Goal: Task Accomplishment & Management: Use online tool/utility

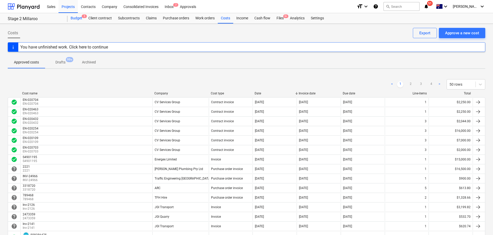
click at [76, 18] on div "Budget 5" at bounding box center [76, 18] width 18 height 10
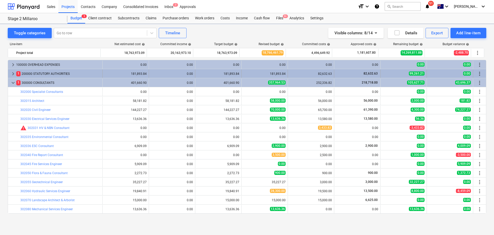
click at [12, 73] on span "keyboard_arrow_right" at bounding box center [13, 74] width 6 height 6
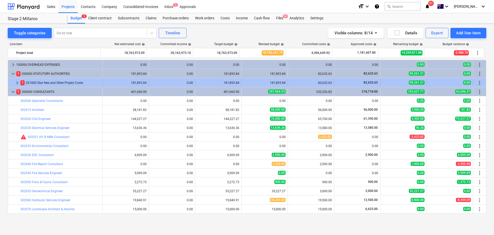
click at [20, 81] on span "keyboard_arrow_right" at bounding box center [17, 83] width 6 height 6
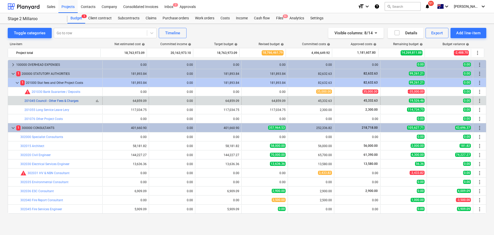
click at [62, 100] on link "201045 Council - Other Fees & Charges" at bounding box center [51, 101] width 54 height 4
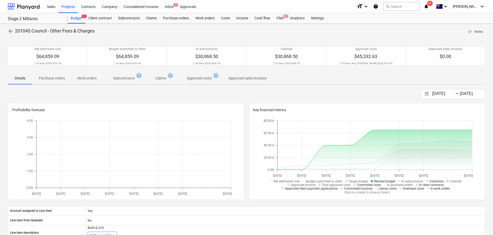
click at [195, 82] on span "Approved costs 7" at bounding box center [199, 77] width 46 height 9
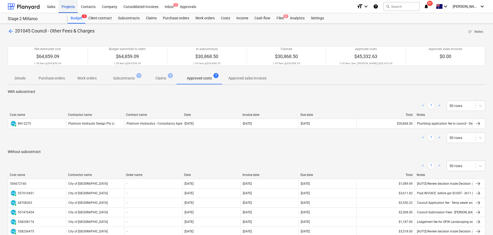
click at [72, 5] on div "Projects" at bounding box center [67, 6] width 19 height 13
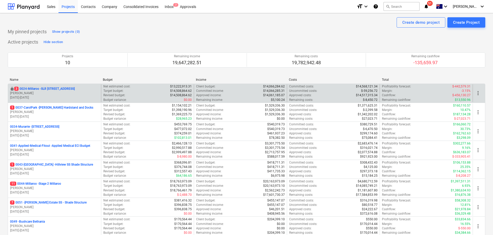
click at [65, 90] on p "3 0024-Millaroo - SLR [STREET_ADDRESS]" at bounding box center [44, 89] width 61 height 4
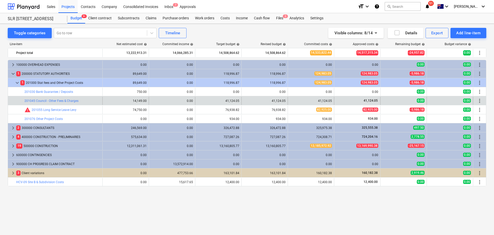
click at [54, 103] on div "bar_chart 201045 Council - Other Fees & Charges" at bounding box center [62, 101] width 76 height 8
click at [63, 100] on link "201045 Council - Other Fees & Charges" at bounding box center [51, 101] width 54 height 4
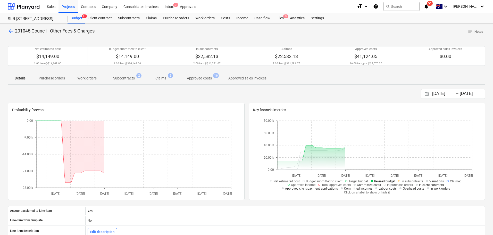
click at [200, 80] on p "Approved costs" at bounding box center [199, 77] width 25 height 5
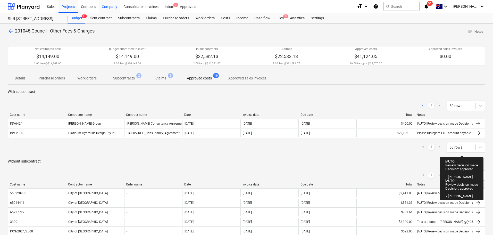
click at [109, 8] on div "Company" at bounding box center [110, 6] width 22 height 13
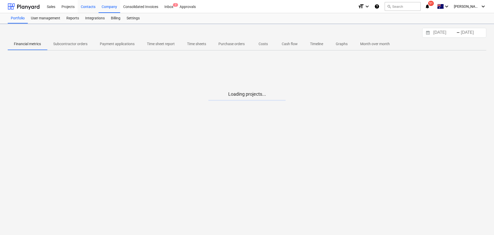
click at [88, 5] on div "Contacts" at bounding box center [88, 6] width 21 height 13
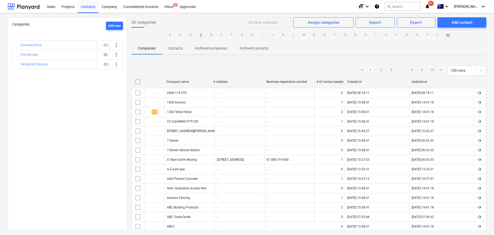
click at [200, 36] on button "C" at bounding box center [201, 35] width 6 height 6
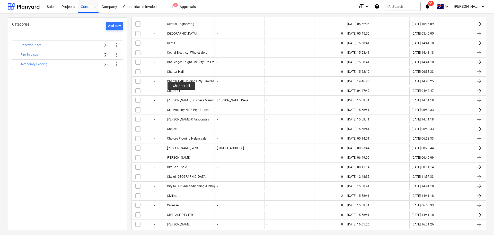
scroll to position [258, 0]
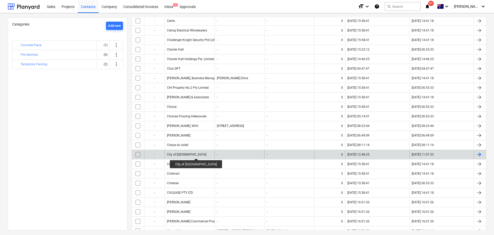
click at [188, 153] on div "City of [GEOGRAPHIC_DATA]" at bounding box center [186, 154] width 39 height 4
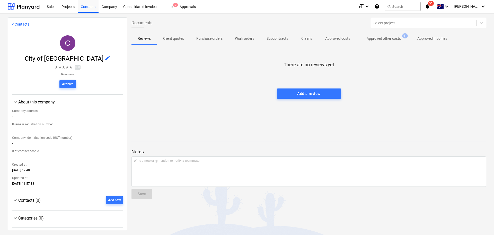
click at [377, 38] on p "Approved other costs" at bounding box center [384, 38] width 34 height 5
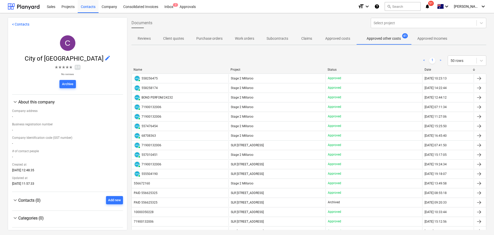
click at [141, 68] on div "Name" at bounding box center [180, 70] width 93 height 4
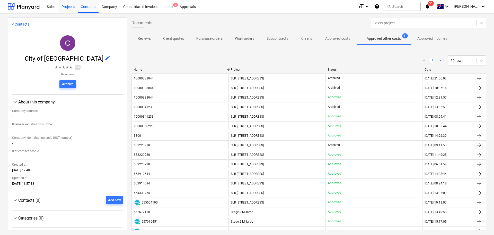
click at [65, 5] on div "Projects" at bounding box center [67, 6] width 19 height 13
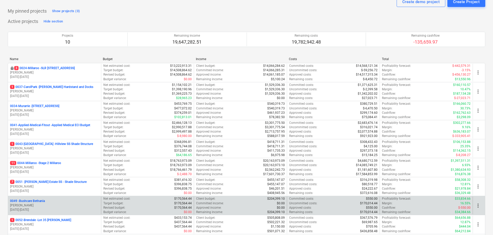
scroll to position [52, 0]
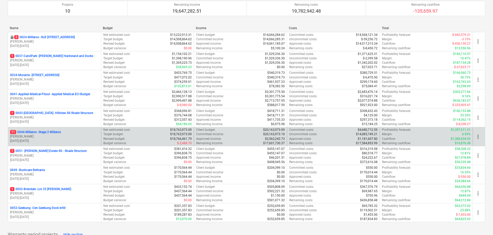
click at [50, 130] on p "11 0044-Millaroo - Stage 2 Millaroo" at bounding box center [35, 132] width 51 height 4
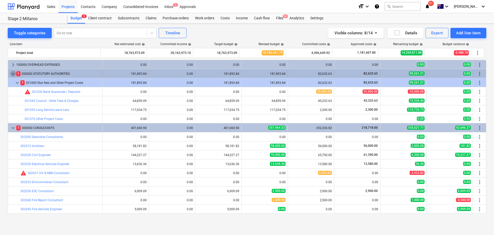
click at [12, 73] on span "keyboard_arrow_down" at bounding box center [13, 74] width 6 height 6
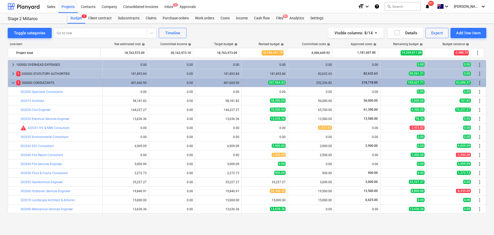
click at [14, 84] on span "keyboard_arrow_down" at bounding box center [13, 83] width 6 height 6
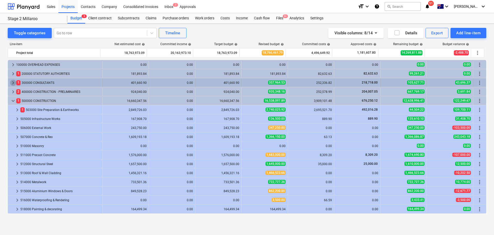
click at [16, 83] on span "keyboard_arrow_right" at bounding box center [13, 83] width 6 height 6
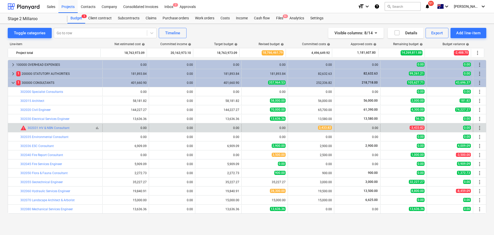
click at [42, 125] on div "warning 302031 HV & NBN Consultant" at bounding box center [44, 128] width 49 height 6
click at [56, 126] on link "302031 HV & NBN Consultant" at bounding box center [49, 128] width 42 height 4
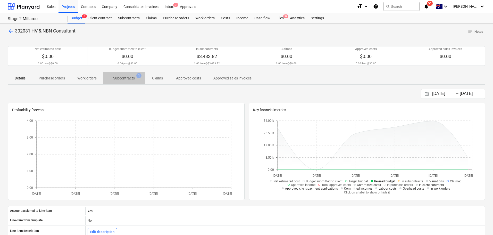
click at [125, 79] on p "Subcontracts" at bounding box center [124, 77] width 22 height 5
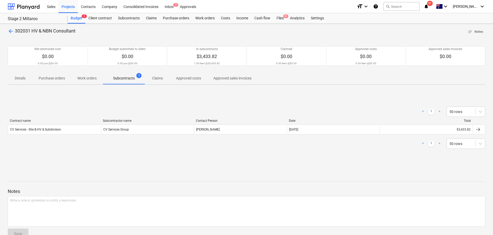
click at [157, 78] on p "Claims" at bounding box center [157, 77] width 12 height 5
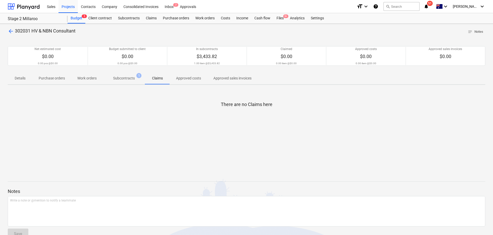
click at [182, 79] on p "Approved costs" at bounding box center [188, 77] width 25 height 5
click at [166, 79] on span "Claims" at bounding box center [157, 78] width 25 height 8
click at [128, 77] on p "Subcontracts" at bounding box center [124, 77] width 22 height 5
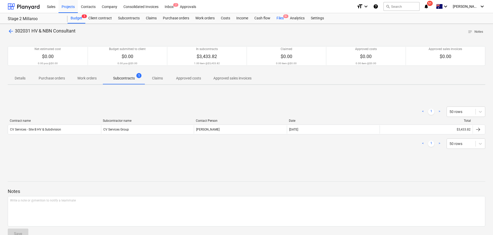
click at [280, 18] on div "Files 9+" at bounding box center [279, 18] width 13 height 10
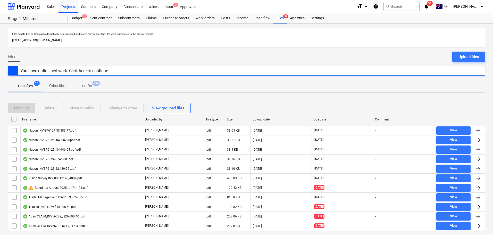
click at [36, 118] on div "File name" at bounding box center [81, 119] width 118 height 4
checkbox input "false"
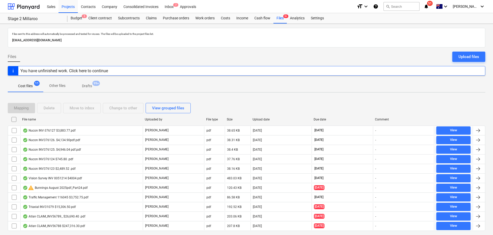
checkbox input "false"
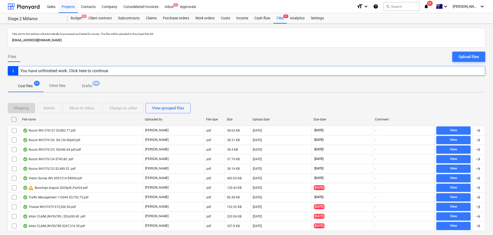
checkbox input "false"
click at [87, 84] on p "Drafts" at bounding box center [87, 85] width 10 height 5
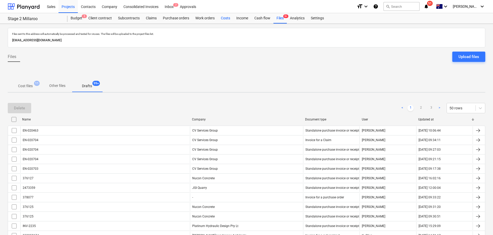
click at [229, 17] on div "Costs" at bounding box center [225, 18] width 15 height 10
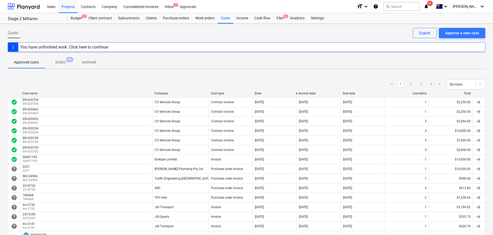
click at [37, 92] on div "Cost name" at bounding box center [86, 93] width 128 height 4
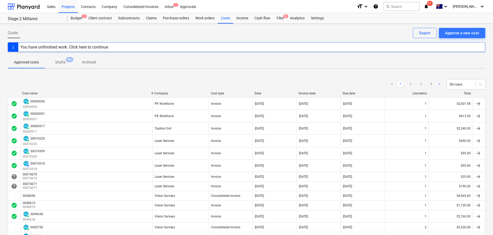
click at [37, 92] on div "Cost name" at bounding box center [86, 93] width 128 height 4
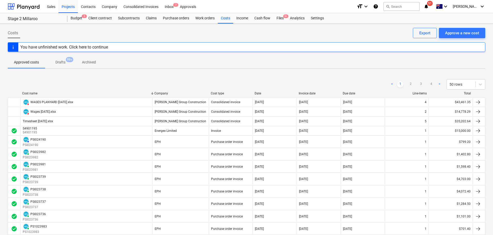
click at [34, 93] on div "Cost name" at bounding box center [86, 93] width 128 height 4
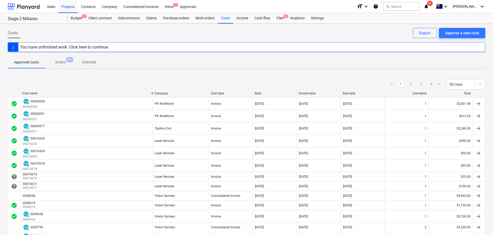
click at [13, 95] on div at bounding box center [14, 93] width 12 height 4
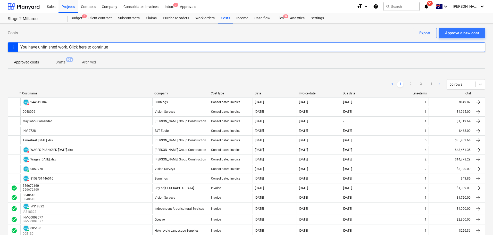
click at [14, 93] on div at bounding box center [14, 93] width 12 height 4
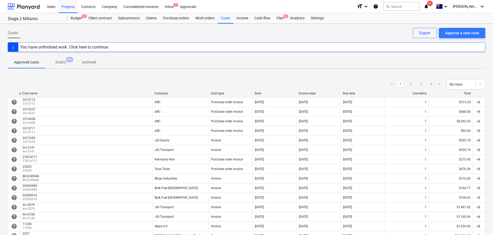
click at [260, 93] on div "Date" at bounding box center [274, 93] width 40 height 4
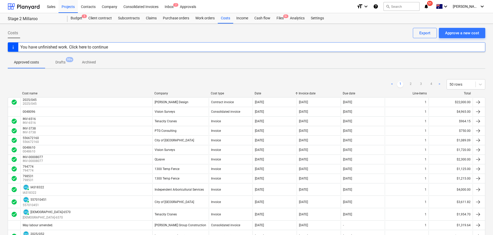
click at [85, 60] on p "Archived" at bounding box center [89, 61] width 14 height 5
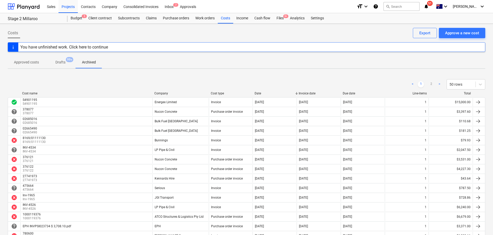
click at [172, 92] on div "Company" at bounding box center [180, 93] width 52 height 4
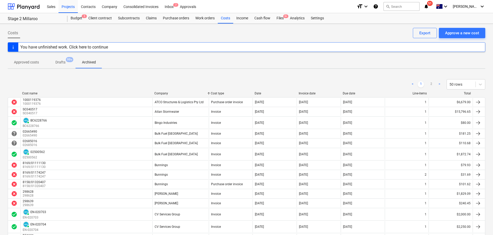
click at [172, 92] on div "Company" at bounding box center [180, 93] width 52 height 4
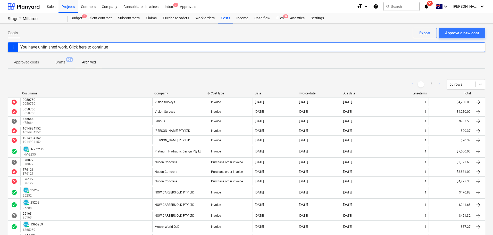
click at [172, 92] on div "Company" at bounding box center [180, 93] width 52 height 4
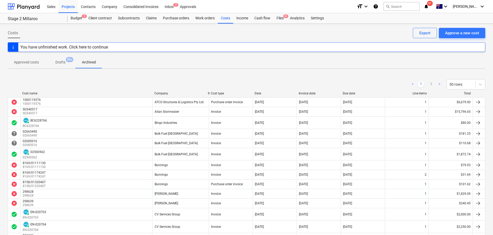
click at [57, 62] on p "Drafts" at bounding box center [60, 61] width 10 height 5
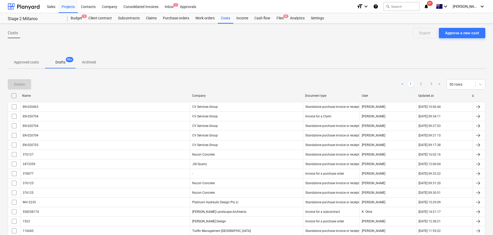
click at [211, 96] on div "Company" at bounding box center [246, 96] width 109 height 4
checkbox input "false"
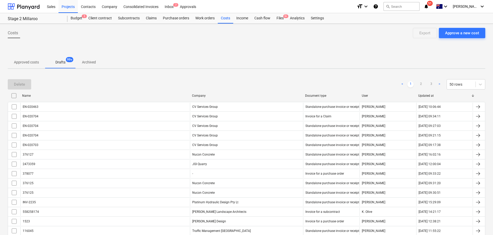
checkbox input "false"
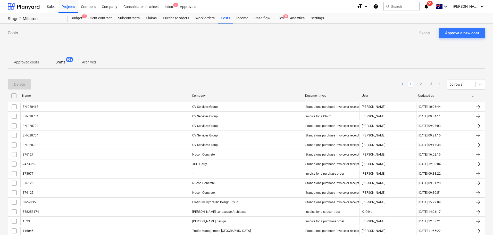
checkbox input "false"
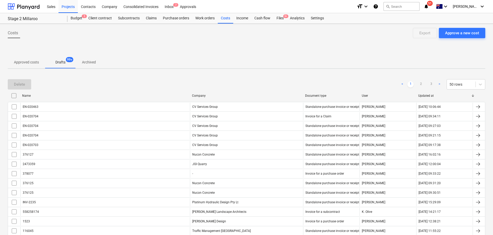
checkbox input "false"
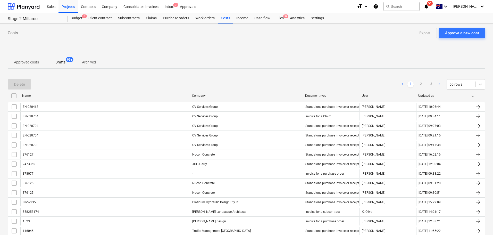
checkbox input "false"
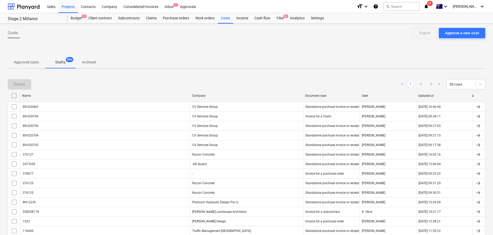
checkbox input "false"
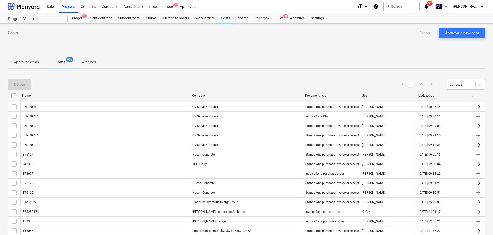
checkbox input "false"
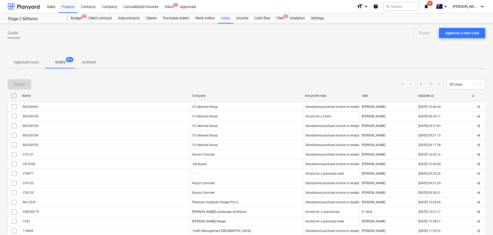
checkbox input "false"
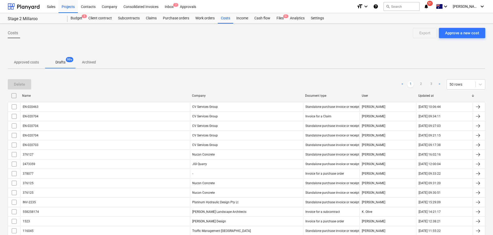
checkbox input "false"
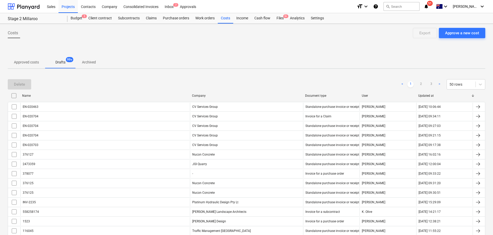
checkbox input "false"
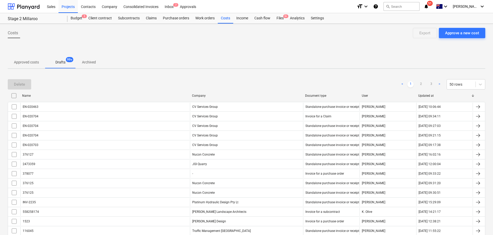
checkbox input "false"
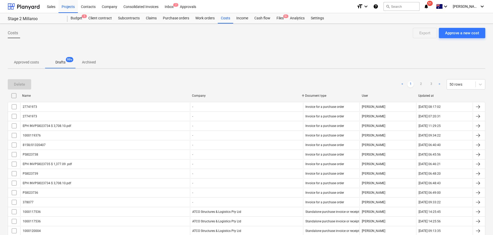
click at [206, 96] on div "Company" at bounding box center [246, 96] width 109 height 4
checkbox input "false"
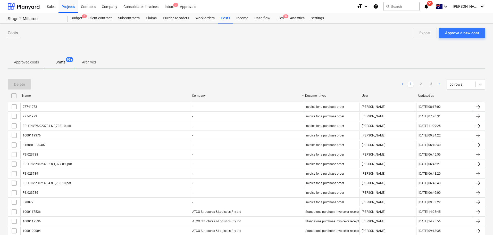
checkbox input "false"
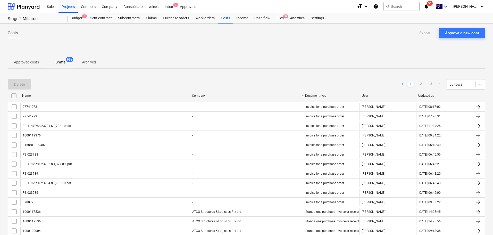
checkbox input "false"
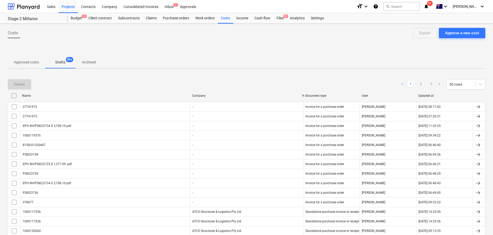
checkbox input "false"
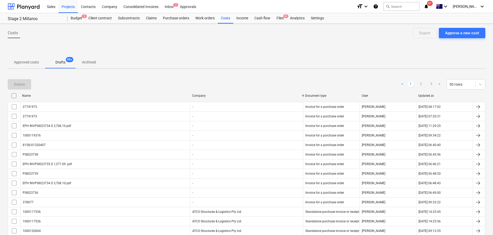
checkbox input "false"
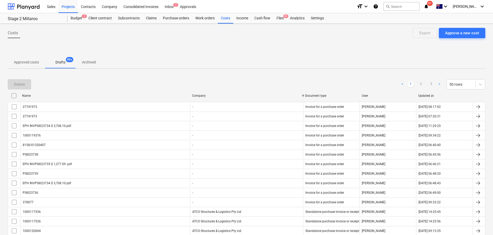
checkbox input "false"
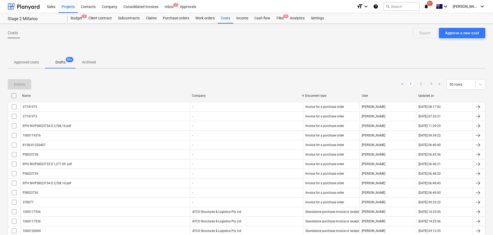
checkbox input "false"
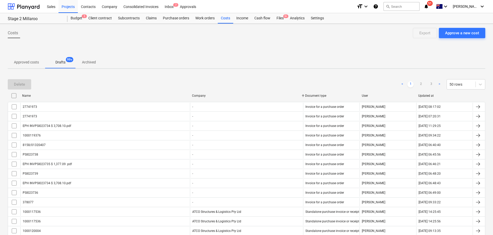
checkbox input "false"
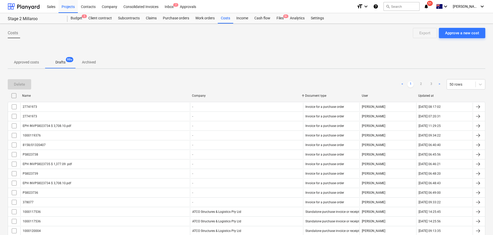
checkbox input "false"
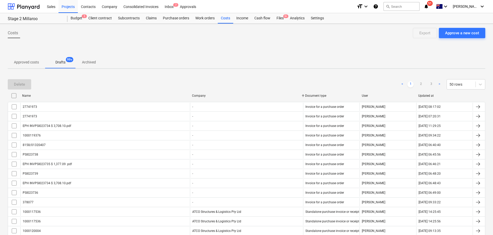
checkbox input "false"
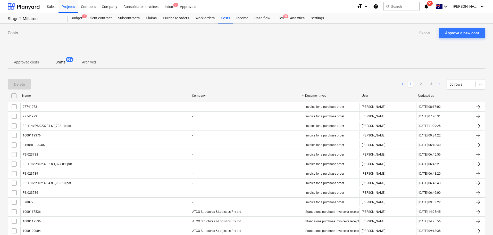
checkbox input "false"
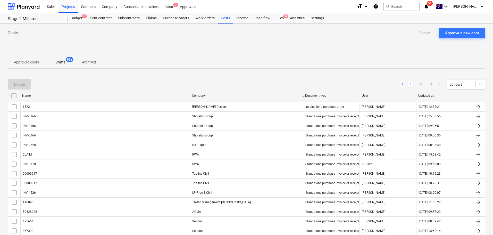
click at [206, 96] on div "Company" at bounding box center [246, 96] width 109 height 4
checkbox input "false"
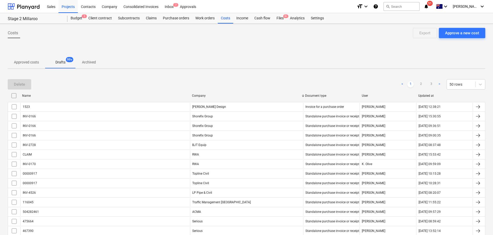
checkbox input "false"
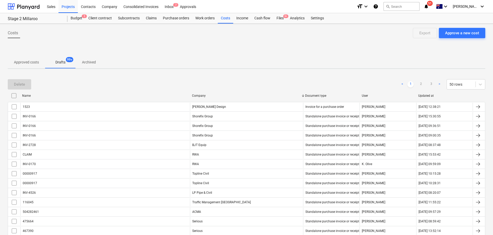
checkbox input "false"
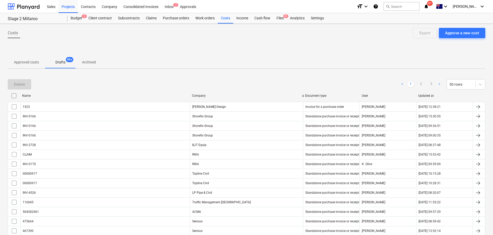
checkbox input "false"
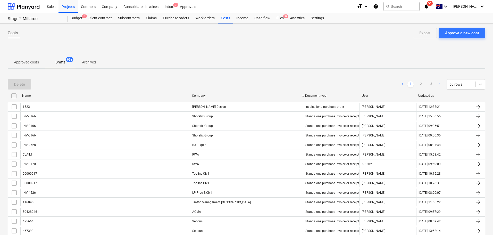
checkbox input "false"
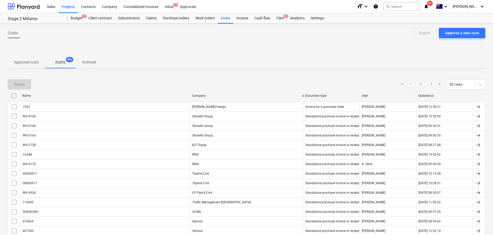
checkbox input "false"
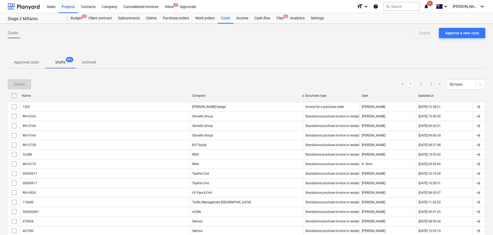
checkbox input "false"
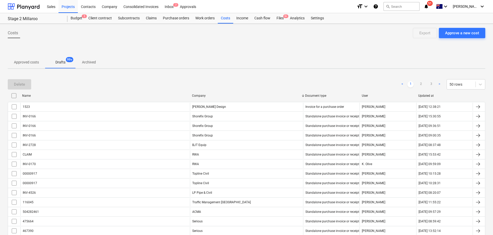
checkbox input "false"
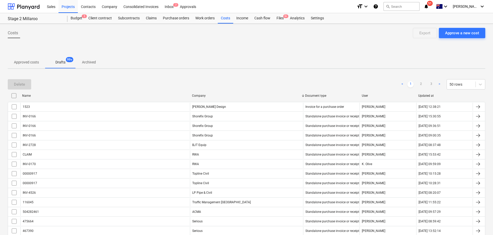
checkbox input "false"
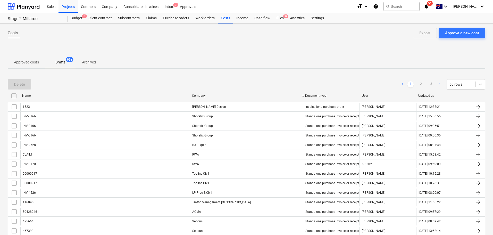
checkbox input "false"
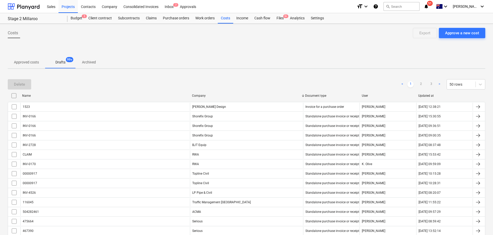
checkbox input "false"
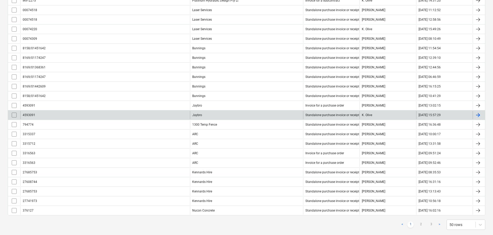
scroll to position [373, 0]
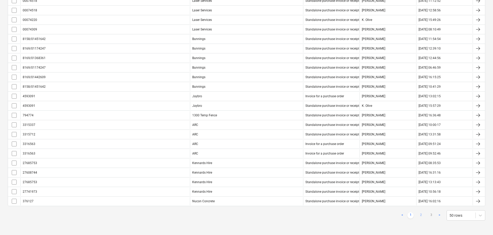
click at [421, 214] on link "2" at bounding box center [420, 215] width 6 height 6
checkbox input "false"
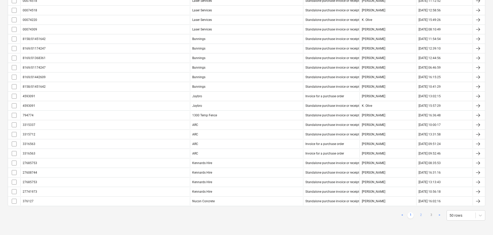
checkbox input "false"
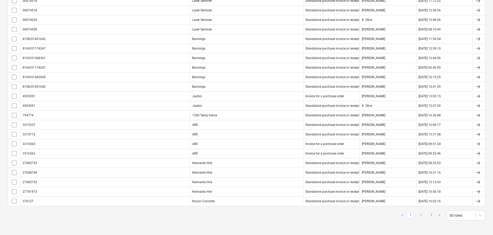
checkbox input "false"
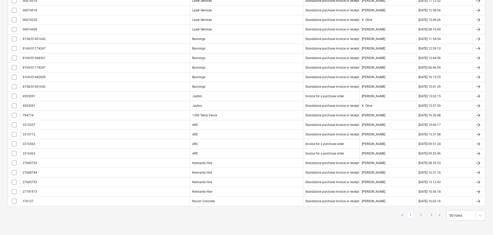
checkbox input "false"
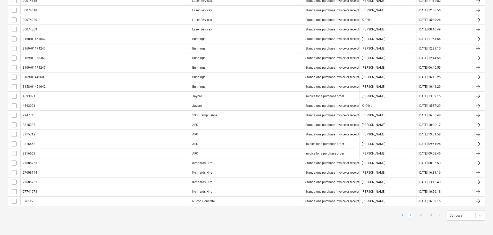
checkbox input "false"
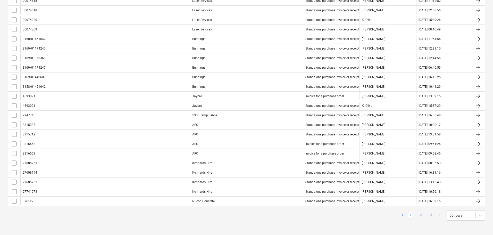
checkbox input "false"
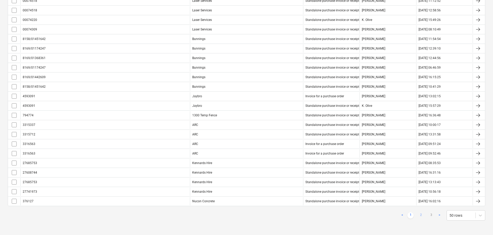
checkbox input "false"
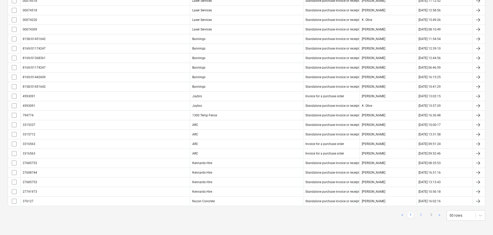
checkbox input "false"
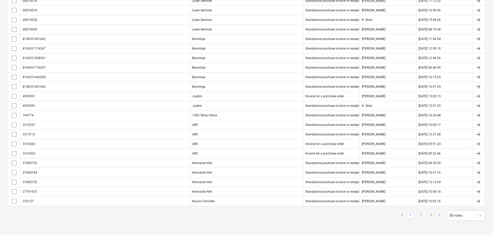
checkbox input "false"
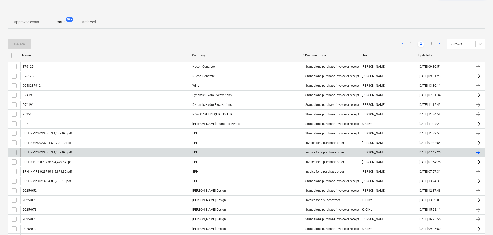
scroll to position [0, 0]
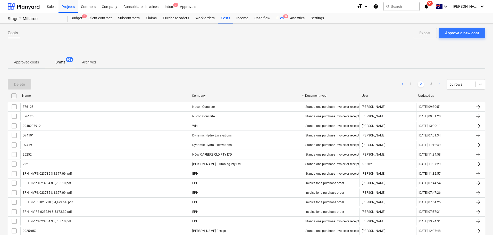
click at [276, 16] on div "Files 9+" at bounding box center [279, 18] width 13 height 10
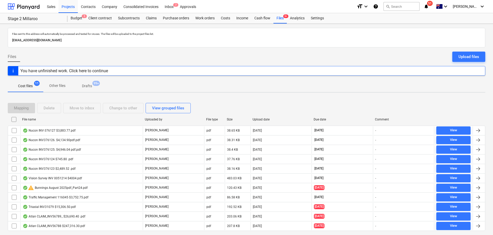
click at [44, 120] on div "File name" at bounding box center [81, 119] width 118 height 4
click at [78, 17] on div "Budget 5" at bounding box center [76, 18] width 18 height 10
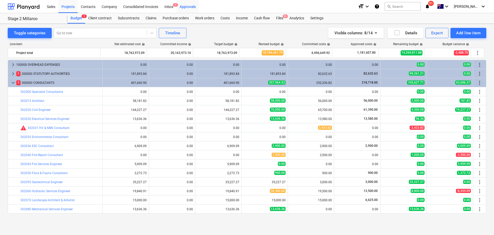
click at [187, 7] on div "Approvals" at bounding box center [188, 6] width 22 height 13
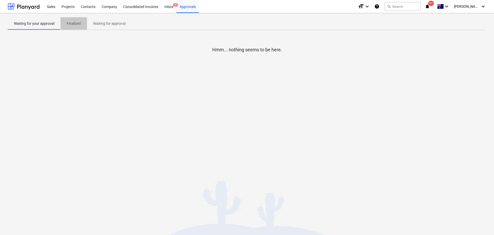
click at [74, 20] on span "Finalized" at bounding box center [74, 23] width 27 height 8
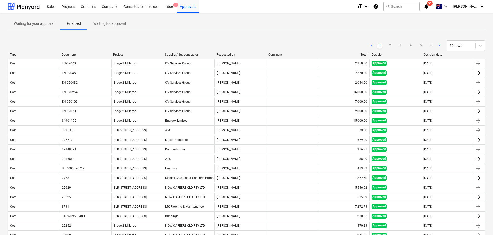
click at [379, 54] on div "Decision" at bounding box center [395, 55] width 48 height 4
click at [380, 54] on div "Decision" at bounding box center [395, 55] width 48 height 4
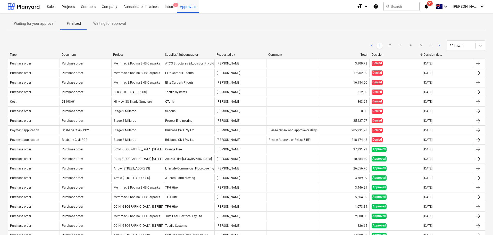
click at [378, 55] on div "Decision" at bounding box center [395, 55] width 48 height 4
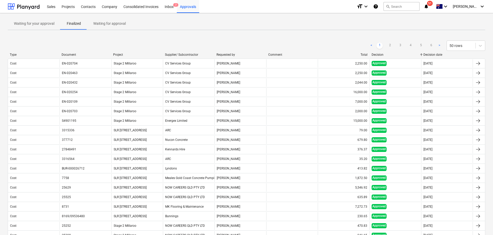
click at [126, 24] on span "Waiting for approval" at bounding box center [109, 23] width 45 height 8
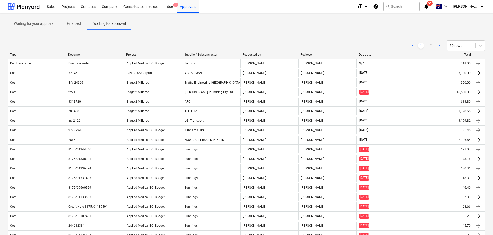
click at [368, 54] on div "Due date" at bounding box center [385, 55] width 54 height 4
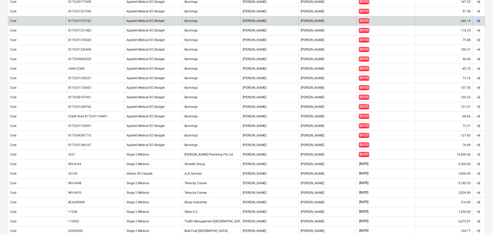
scroll to position [26, 0]
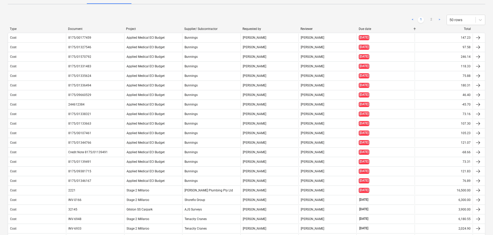
click at [195, 29] on div "Supplier/ Subcontractor" at bounding box center [211, 29] width 54 height 4
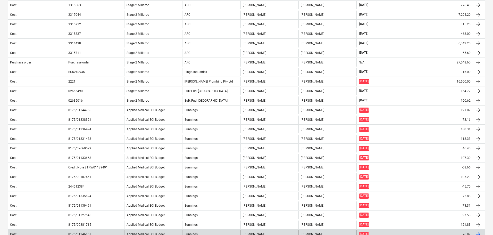
scroll to position [0, 0]
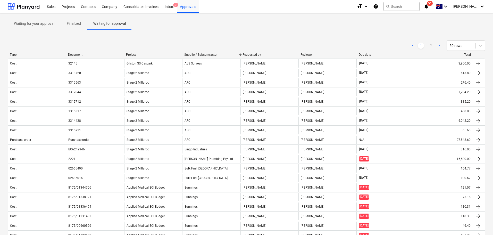
click at [75, 25] on p "Finalized" at bounding box center [74, 23] width 14 height 5
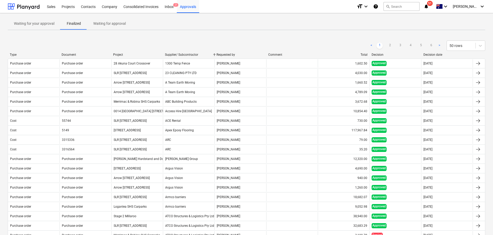
click at [378, 53] on div "Decision" at bounding box center [395, 55] width 48 height 4
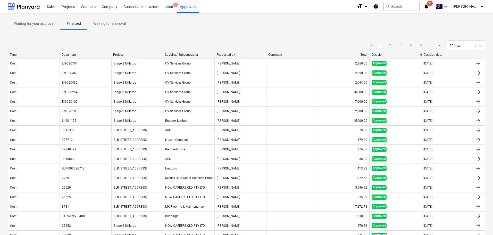
click at [378, 53] on div "Decision" at bounding box center [395, 55] width 48 height 4
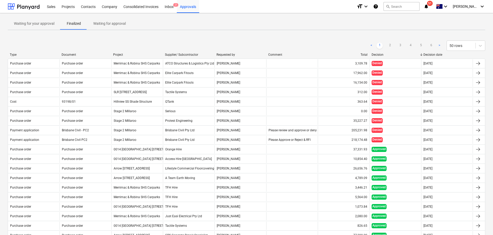
click at [27, 19] on span "Waiting for your approval" at bounding box center [34, 23] width 53 height 8
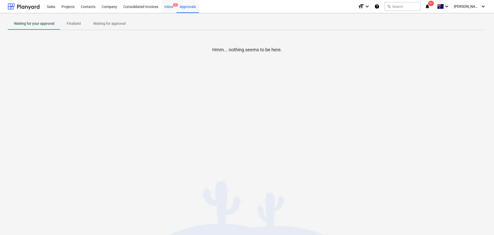
click at [167, 6] on div "Inbox 7" at bounding box center [168, 6] width 15 height 13
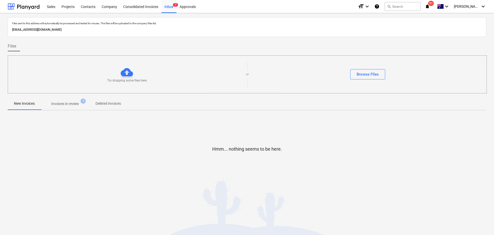
click at [78, 99] on span "Invoices in review 7" at bounding box center [65, 103] width 48 height 9
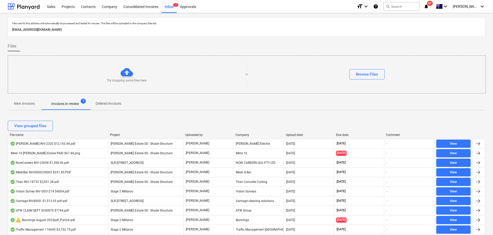
scroll to position [26, 0]
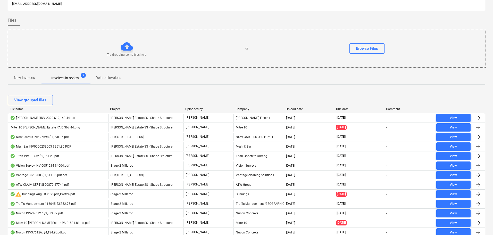
click at [22, 109] on div "File name" at bounding box center [58, 109] width 96 height 4
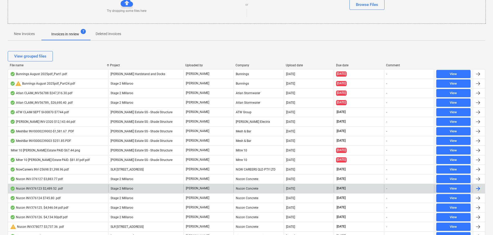
scroll to position [0, 0]
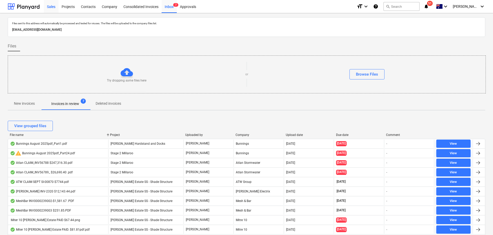
click at [55, 5] on div "Sales" at bounding box center [51, 6] width 15 height 13
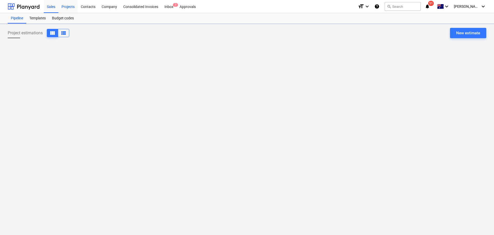
click at [67, 5] on div "Projects" at bounding box center [67, 6] width 19 height 13
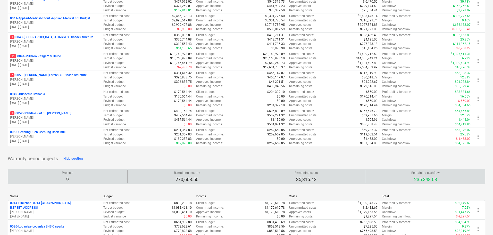
scroll to position [129, 0]
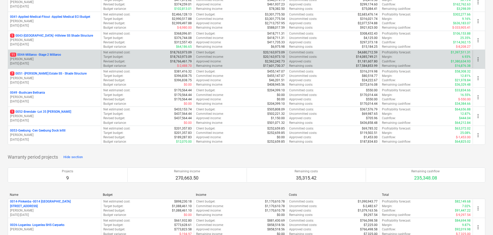
click at [45, 53] on p "11 0044-Millaroo - Stage 2 Millaroo" at bounding box center [35, 55] width 51 height 4
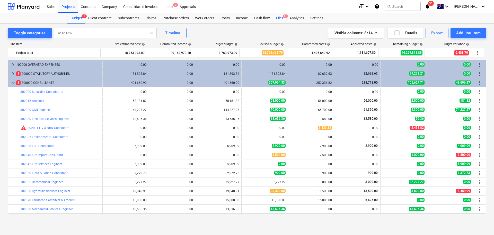
click at [274, 16] on div "Files 9+" at bounding box center [279, 18] width 13 height 10
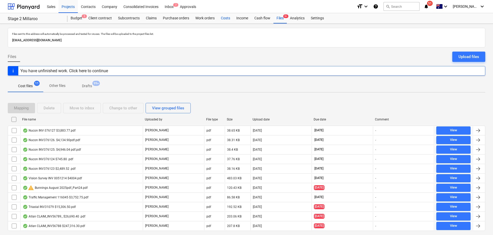
click at [225, 18] on div "Costs" at bounding box center [225, 18] width 15 height 10
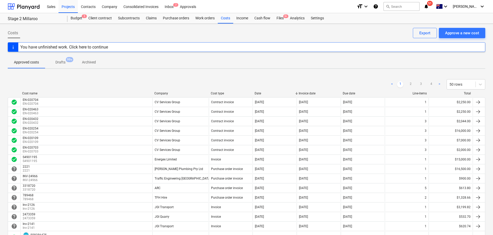
click at [167, 94] on div "Company" at bounding box center [180, 93] width 52 height 4
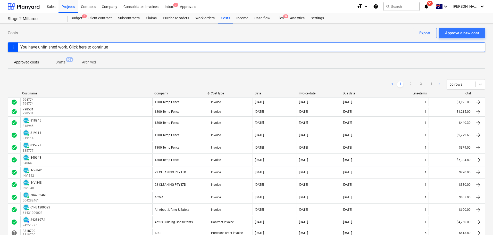
click at [161, 92] on div "Company" at bounding box center [180, 93] width 52 height 4
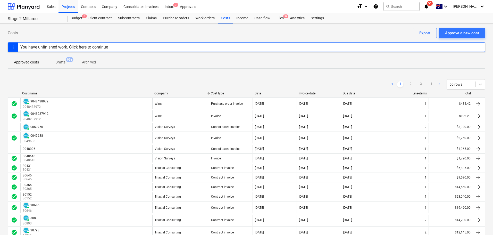
click at [167, 91] on div "< 1 2 3 4 > 50 rows" at bounding box center [246, 84] width 477 height 14
click at [166, 94] on div "Company" at bounding box center [180, 93] width 52 height 4
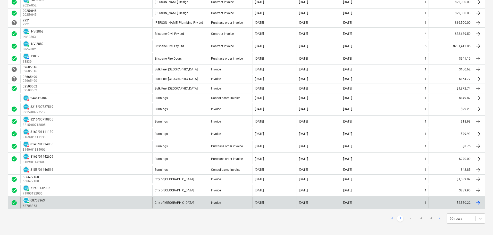
scroll to position [451, 0]
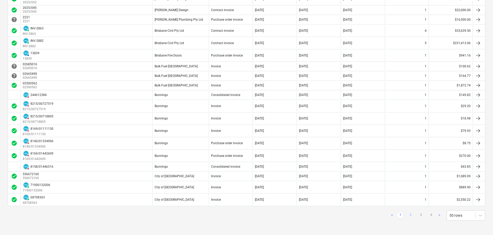
click at [408, 216] on link "2" at bounding box center [410, 215] width 6 height 6
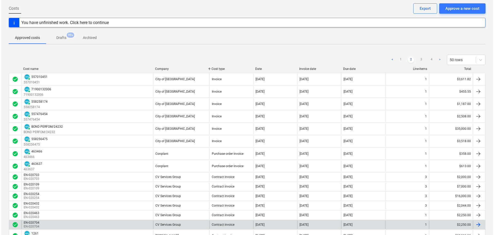
scroll to position [0, 0]
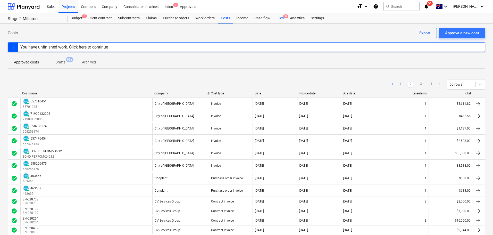
click at [275, 19] on div "Files 9+" at bounding box center [279, 18] width 13 height 10
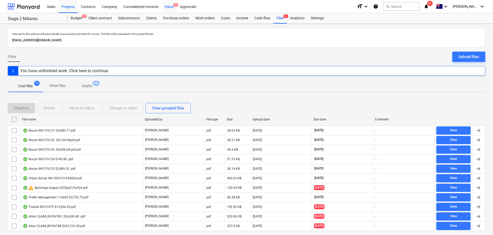
click at [166, 5] on div "Inbox 7" at bounding box center [168, 6] width 15 height 13
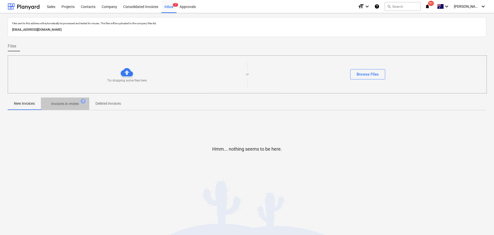
click at [63, 105] on p "Invoices in review" at bounding box center [65, 103] width 28 height 5
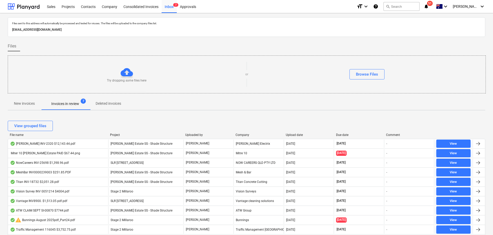
click at [15, 133] on div "File name" at bounding box center [58, 135] width 96 height 4
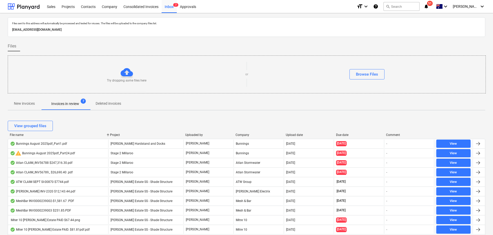
click at [111, 103] on p "Deleted invoices" at bounding box center [108, 103] width 25 height 5
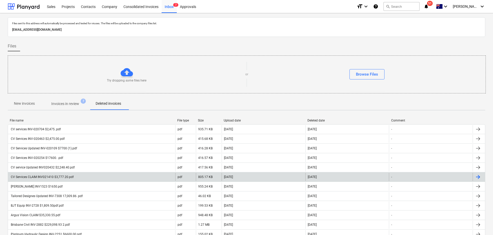
click at [43, 175] on div "CV Services CLAIM INV021410 $3,777.20.pdf" at bounding box center [42, 177] width 64 height 4
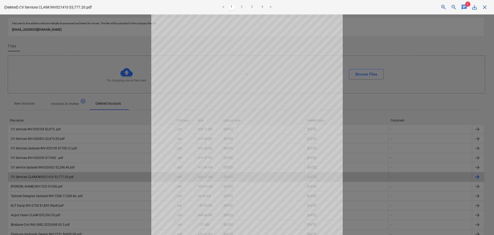
click at [464, 8] on span "chat" at bounding box center [465, 7] width 6 height 6
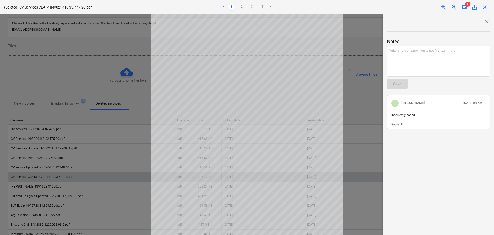
click at [464, 8] on span "chat" at bounding box center [465, 7] width 6 height 6
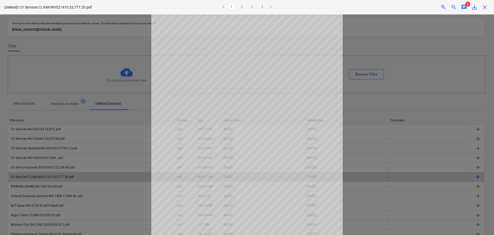
click at [474, 7] on span "save_alt" at bounding box center [475, 7] width 6 height 6
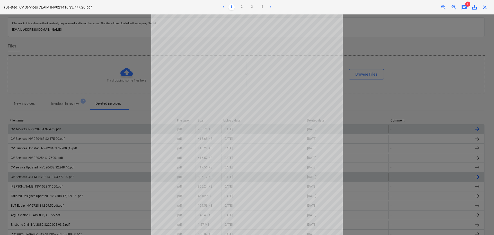
click at [483, 8] on span "close" at bounding box center [485, 7] width 6 height 6
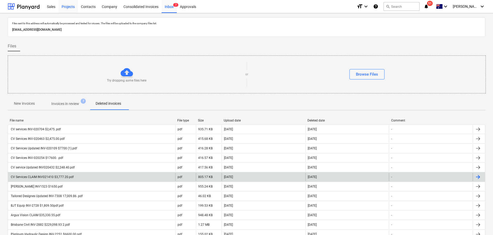
click at [69, 5] on div "Projects" at bounding box center [67, 6] width 19 height 13
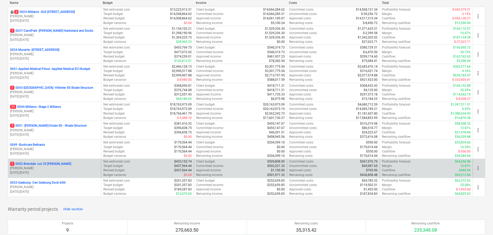
scroll to position [77, 0]
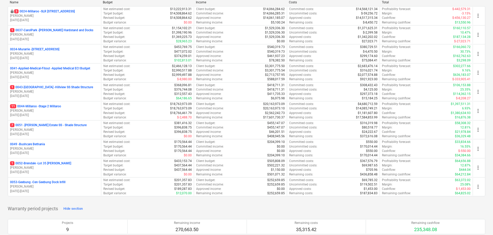
click at [47, 105] on p "11 0044-Millaroo - Stage 2 Millaroo" at bounding box center [35, 106] width 51 height 4
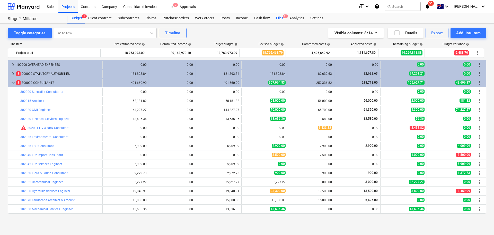
click at [281, 19] on div "Files 9+" at bounding box center [279, 18] width 13 height 10
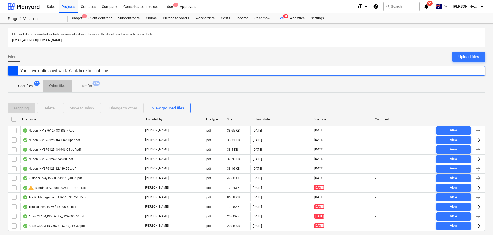
click at [65, 85] on p "Other files" at bounding box center [57, 85] width 16 height 5
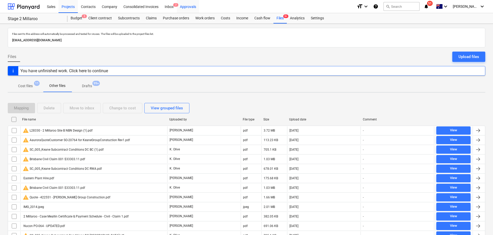
click at [192, 10] on div "Approvals" at bounding box center [188, 6] width 22 height 13
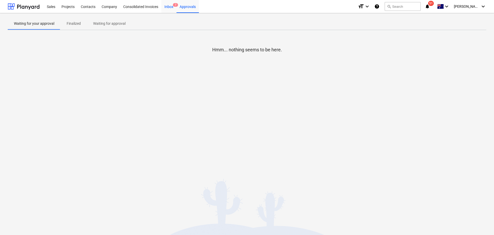
click at [169, 9] on div "Inbox 7" at bounding box center [168, 6] width 15 height 13
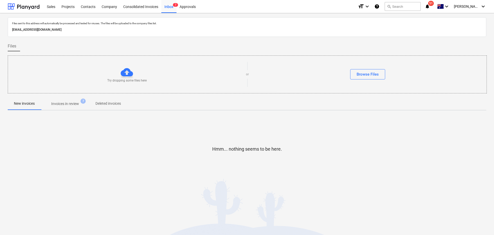
click at [63, 101] on p "Invoices in review" at bounding box center [65, 103] width 28 height 5
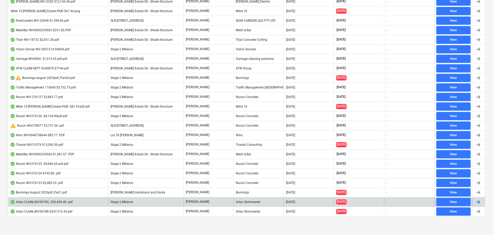
scroll to position [116, 0]
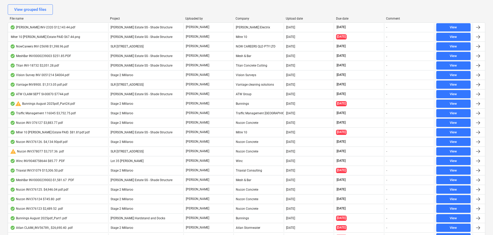
click at [294, 18] on div "Upload date" at bounding box center [309, 19] width 46 height 4
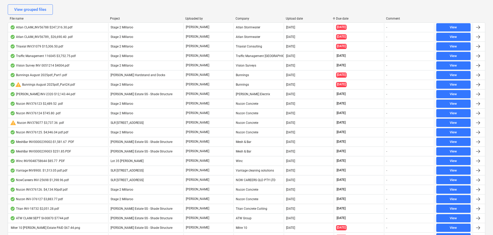
click at [349, 18] on div "Due date" at bounding box center [359, 19] width 46 height 4
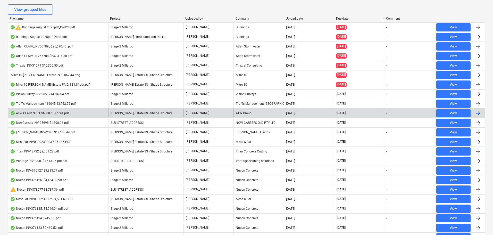
click at [49, 114] on div "ATW CLAIM SEPT SI-00870 $7744.pdf" at bounding box center [39, 113] width 59 height 4
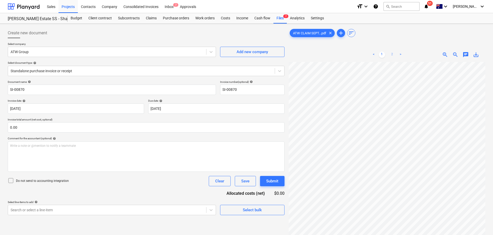
scroll to position [0, 3]
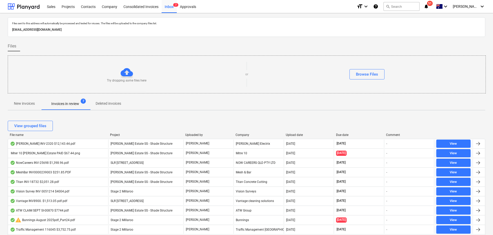
click at [70, 105] on p "Invoices in review" at bounding box center [65, 103] width 28 height 5
click at [352, 131] on div "View grouped files" at bounding box center [246, 125] width 477 height 14
click at [350, 135] on div "Due date" at bounding box center [359, 135] width 46 height 4
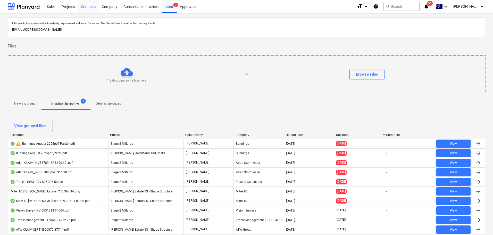
click at [86, 3] on div "Contacts" at bounding box center [88, 6] width 21 height 13
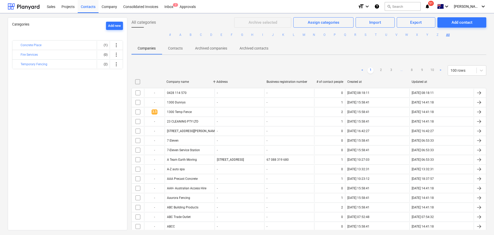
click at [200, 36] on button "C" at bounding box center [201, 35] width 6 height 6
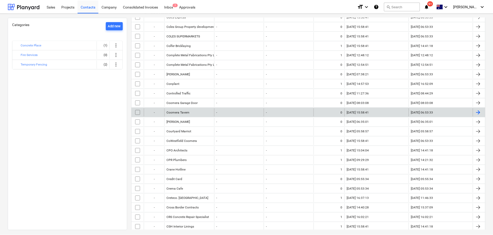
scroll to position [636, 0]
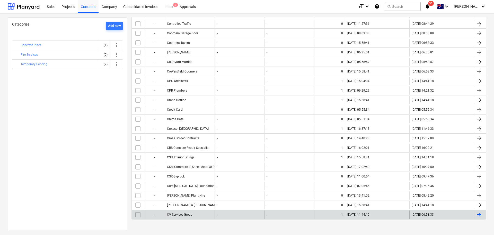
click at [180, 214] on div "CV Services Group" at bounding box center [179, 214] width 25 height 4
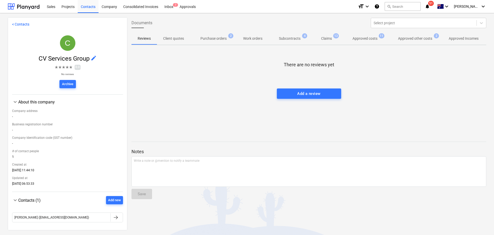
click at [370, 41] on p "Approved costs" at bounding box center [365, 38] width 25 height 5
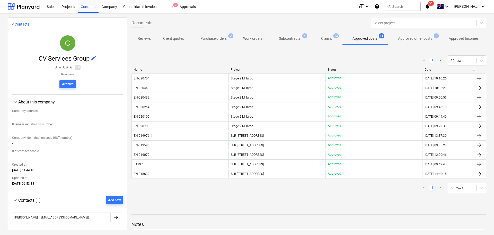
click at [414, 41] on p "Approved other costs" at bounding box center [415, 38] width 34 height 5
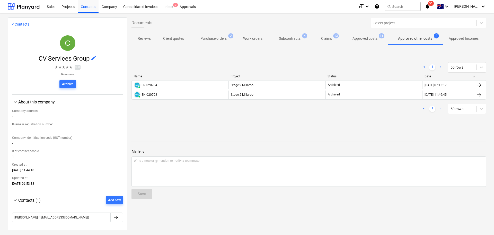
click at [321, 39] on span "Claims 13" at bounding box center [326, 38] width 19 height 5
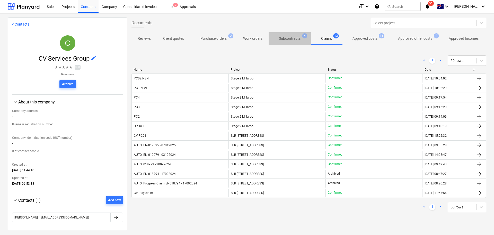
click at [293, 37] on p "Subcontracts" at bounding box center [290, 38] width 22 height 5
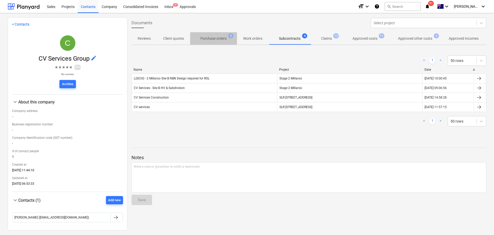
click at [210, 41] on p "Purchase orders" at bounding box center [214, 38] width 26 height 5
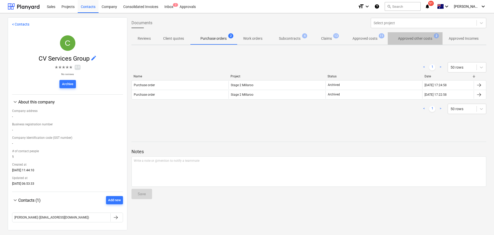
click at [419, 38] on p "Approved other costs" at bounding box center [415, 38] width 34 height 5
click at [370, 38] on p "Approved costs" at bounding box center [365, 38] width 25 height 5
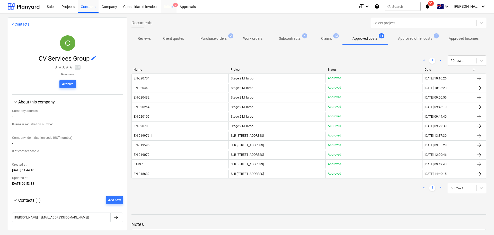
click at [176, 7] on div "Inbox 7" at bounding box center [168, 6] width 15 height 13
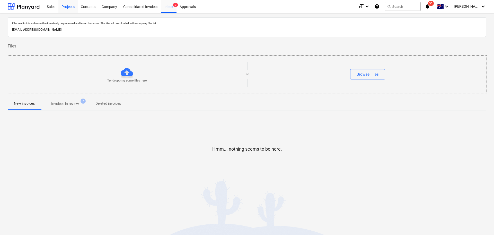
click at [65, 6] on div "Projects" at bounding box center [67, 6] width 19 height 13
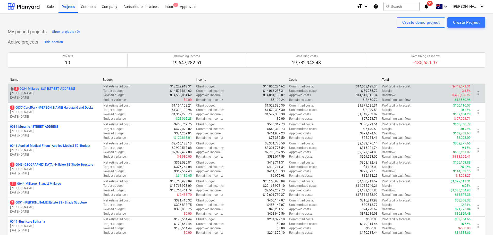
click at [61, 89] on p "3 0024-Millaroo - SLR [STREET_ADDRESS]" at bounding box center [44, 89] width 61 height 4
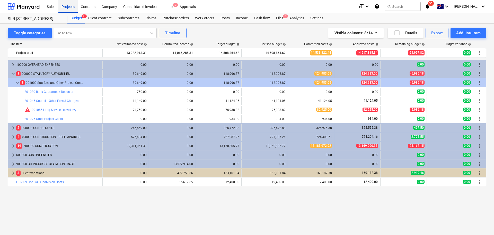
click at [66, 5] on div "Projects" at bounding box center [67, 6] width 19 height 13
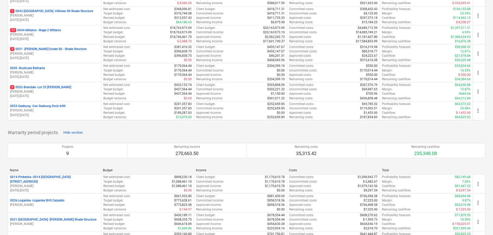
scroll to position [129, 0]
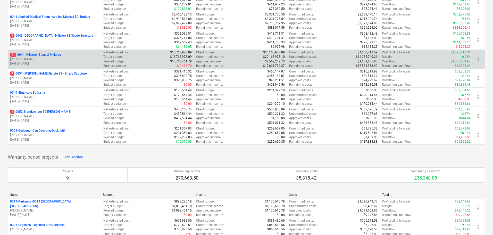
click at [48, 55] on p "11 0044-Millaroo - Stage 2 Millaroo" at bounding box center [35, 55] width 51 height 4
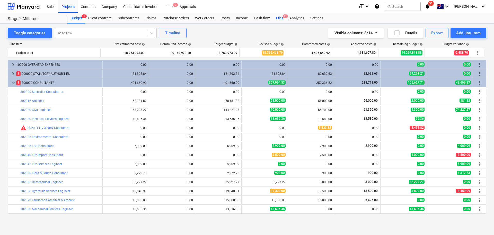
click at [279, 18] on div "Files 9+" at bounding box center [279, 18] width 13 height 10
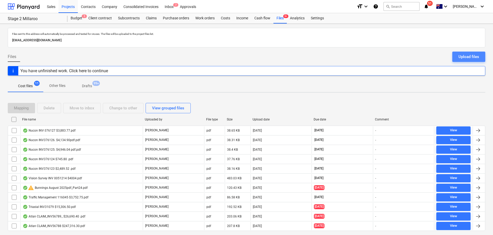
click at [468, 59] on div "Upload files" at bounding box center [468, 56] width 21 height 7
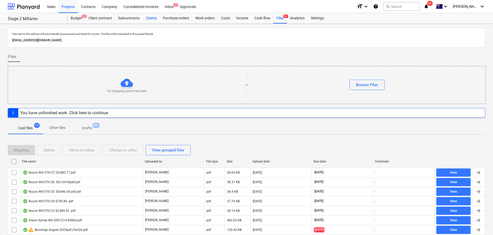
click at [151, 15] on div "Claims" at bounding box center [151, 18] width 17 height 10
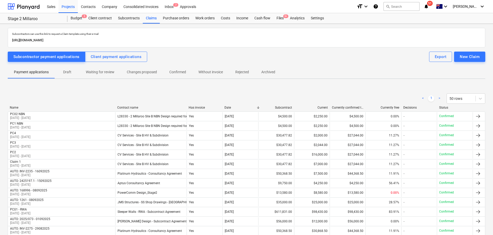
click at [269, 71] on p "Archived" at bounding box center [268, 71] width 14 height 5
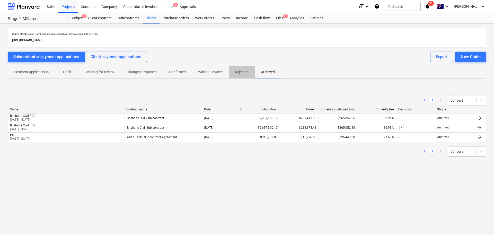
click at [246, 74] on p "Rejected" at bounding box center [242, 71] width 14 height 5
click at [214, 73] on p "Without invoice" at bounding box center [210, 71] width 24 height 5
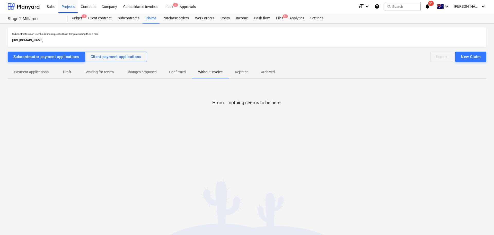
click at [179, 74] on p "Confirmed" at bounding box center [177, 71] width 17 height 5
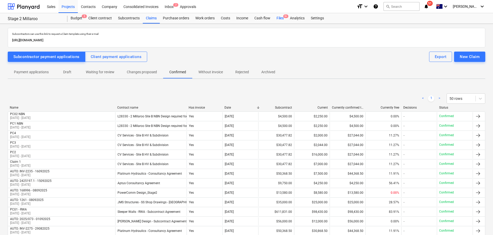
click at [279, 16] on div "Files 9+" at bounding box center [279, 18] width 13 height 10
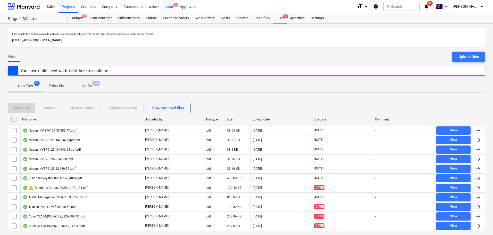
click at [169, 6] on div "Inbox 7" at bounding box center [168, 6] width 15 height 13
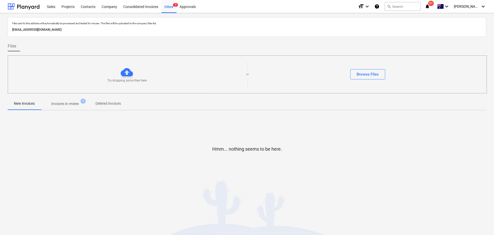
click at [71, 105] on p "Invoices in review" at bounding box center [65, 103] width 28 height 5
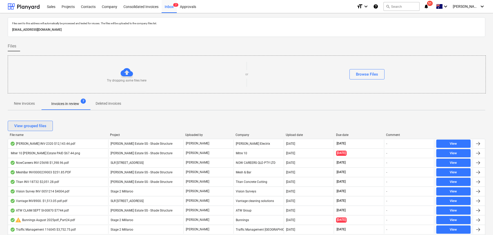
scroll to position [26, 0]
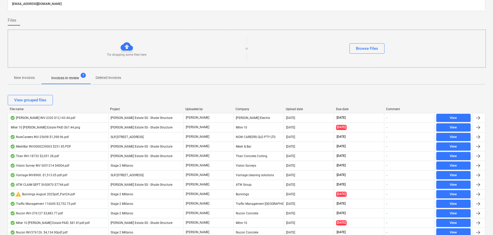
click at [28, 110] on div "File name" at bounding box center [58, 109] width 96 height 4
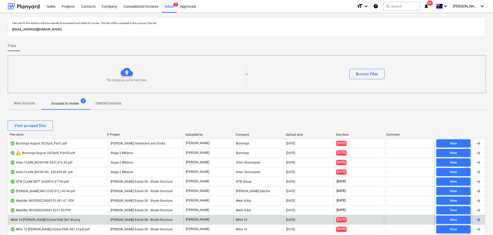
scroll to position [0, 0]
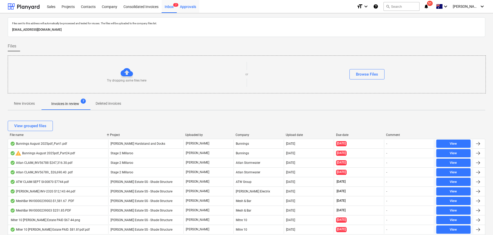
click at [187, 9] on div "Approvals" at bounding box center [188, 6] width 22 height 13
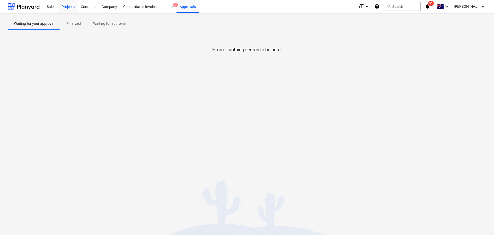
click at [61, 7] on div "Projects" at bounding box center [67, 6] width 19 height 13
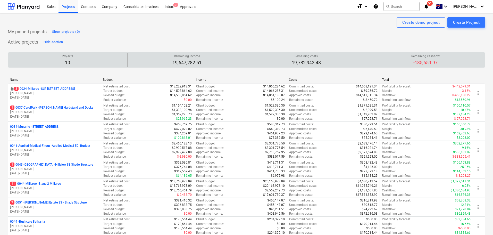
scroll to position [103, 0]
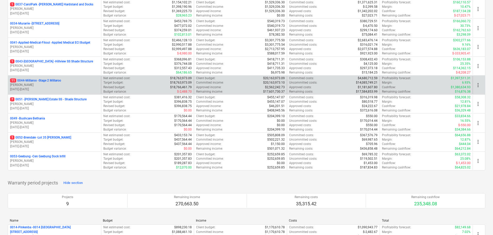
click at [53, 80] on p "11 0044-Millaroo - Stage 2 Millaroo" at bounding box center [35, 80] width 51 height 4
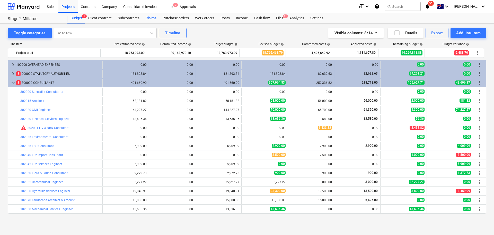
click at [148, 18] on div "Claims" at bounding box center [151, 18] width 17 height 10
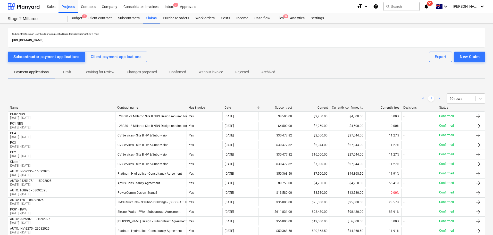
click at [207, 73] on p "Without invoice" at bounding box center [210, 71] width 24 height 5
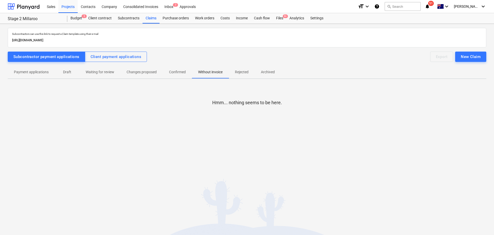
click at [241, 73] on p "Rejected" at bounding box center [242, 71] width 14 height 5
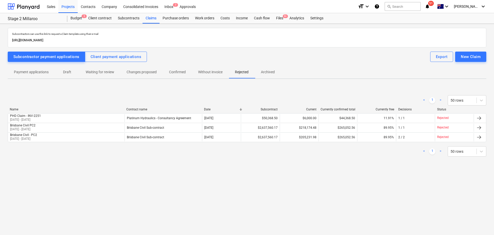
click at [271, 74] on p "Archived" at bounding box center [268, 71] width 14 height 5
click at [204, 72] on p "Without invoice" at bounding box center [210, 71] width 24 height 5
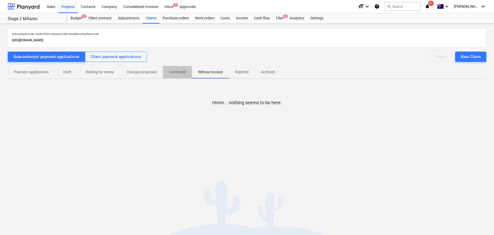
click at [176, 70] on p "Confirmed" at bounding box center [177, 71] width 17 height 5
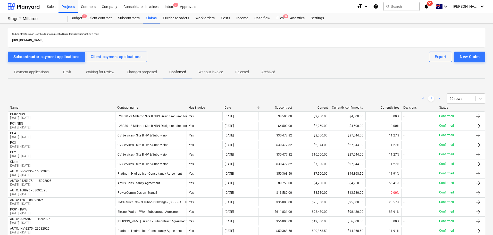
click at [146, 74] on p "Changes proposed" at bounding box center [142, 71] width 30 height 5
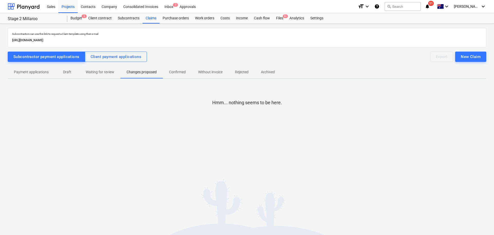
click at [103, 74] on p "Waiting for review" at bounding box center [100, 71] width 29 height 5
click at [69, 72] on p "Draft" at bounding box center [67, 71] width 12 height 5
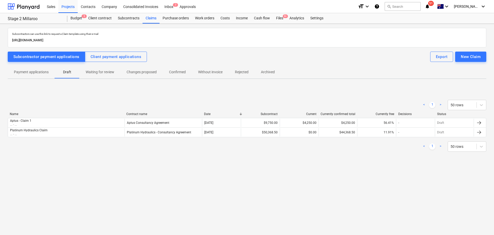
click at [32, 73] on p "Payment applications" at bounding box center [31, 71] width 35 height 5
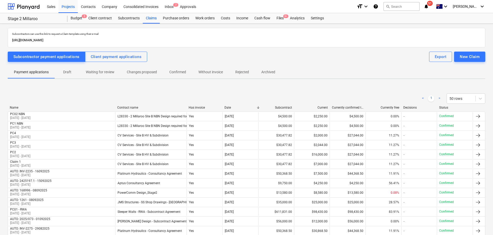
click at [283, 106] on div "Subcontract" at bounding box center [276, 108] width 32 height 4
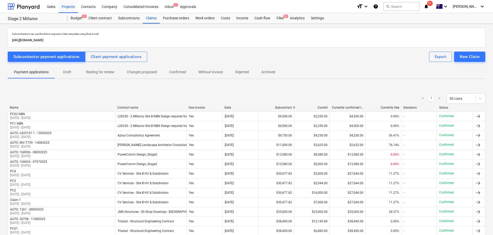
click at [308, 106] on div "Current" at bounding box center [312, 108] width 32 height 4
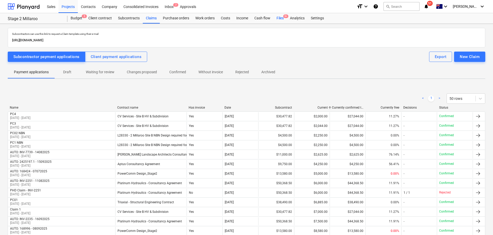
click at [279, 19] on div "Files 9+" at bounding box center [279, 18] width 13 height 10
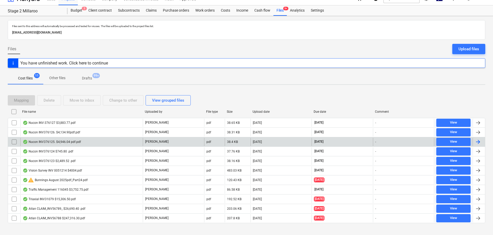
scroll to position [14, 0]
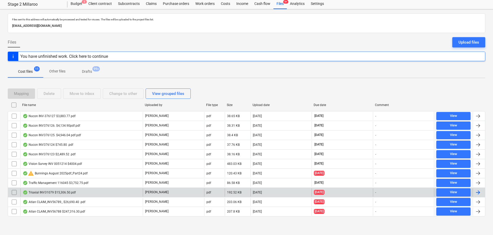
click at [56, 192] on div "Triaxial INV31079 $15,306.50.pdf" at bounding box center [49, 192] width 53 height 4
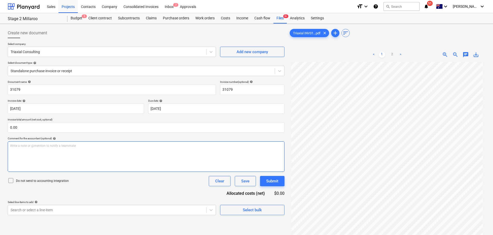
scroll to position [22, 0]
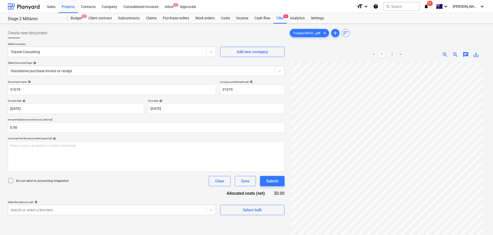
click at [391, 58] on div "< 1 2 >" at bounding box center [386, 54] width 63 height 14
click at [394, 53] on link "2" at bounding box center [392, 55] width 6 height 6
click at [383, 54] on link "1" at bounding box center [382, 55] width 6 height 6
click at [276, 19] on div "Files 9+" at bounding box center [279, 18] width 13 height 10
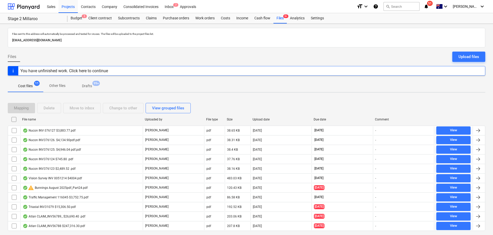
click at [57, 81] on span "Other files" at bounding box center [57, 85] width 29 height 8
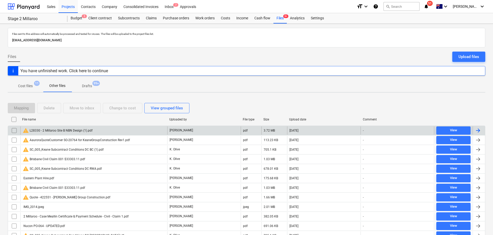
click at [25, 126] on div "warning L28330 - 2 Millaroo Site B NBN Design (1).pdf" at bounding box center [93, 130] width 147 height 8
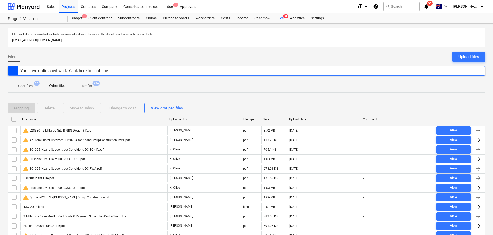
click at [32, 117] on div "File name" at bounding box center [93, 119] width 147 height 8
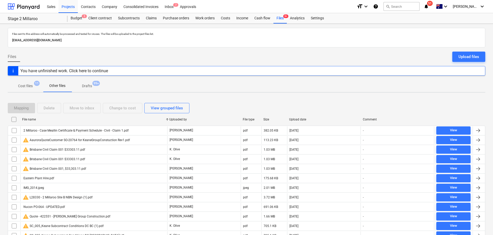
click at [88, 85] on p "Drafts" at bounding box center [87, 85] width 10 height 5
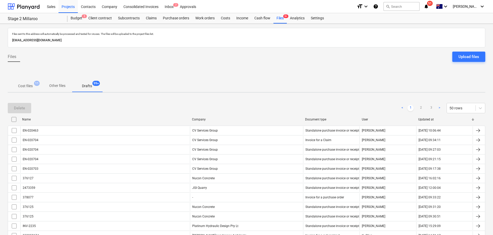
click at [29, 121] on div "Name" at bounding box center [105, 119] width 170 height 8
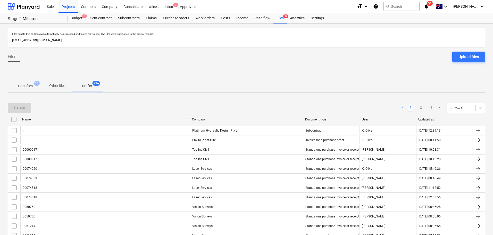
click at [204, 120] on div "Company" at bounding box center [246, 119] width 109 height 4
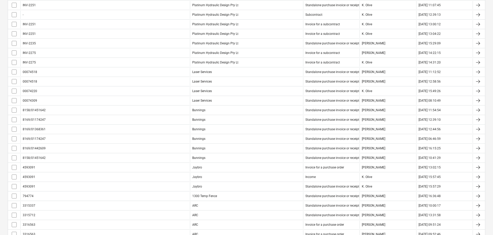
scroll to position [396, 0]
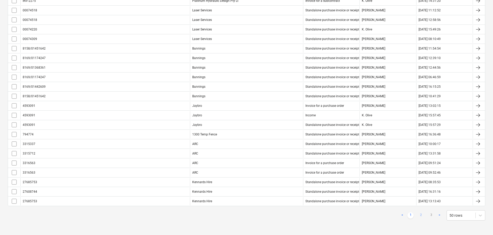
click at [421, 214] on link "2" at bounding box center [420, 215] width 6 height 6
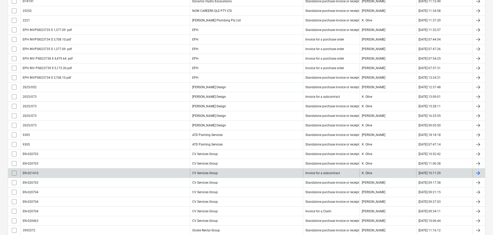
scroll to position [190, 0]
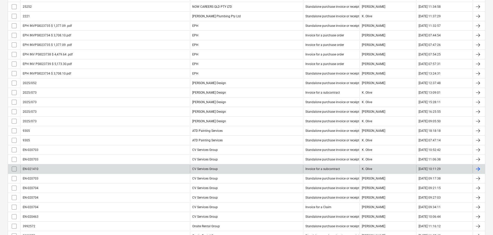
click at [67, 167] on div "EN-021410" at bounding box center [104, 169] width 169 height 8
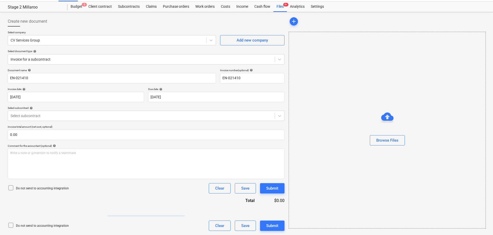
scroll to position [9, 0]
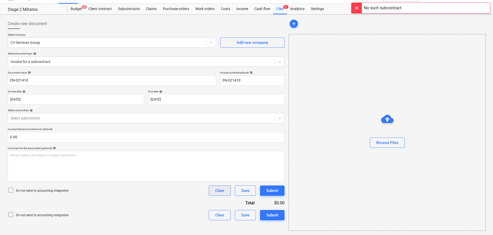
click at [221, 188] on div "Clear" at bounding box center [219, 190] width 9 height 7
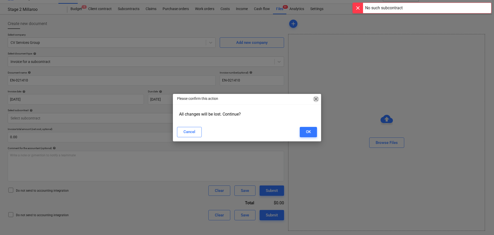
click at [316, 100] on span "close" at bounding box center [316, 99] width 6 height 6
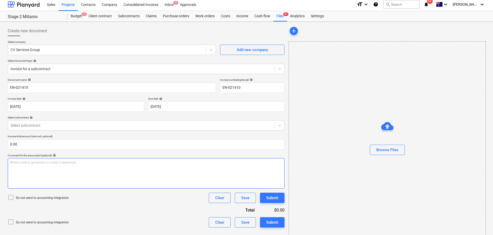
scroll to position [0, 0]
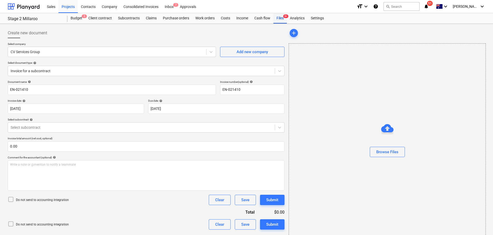
click at [280, 18] on div "Files 9+" at bounding box center [279, 18] width 13 height 10
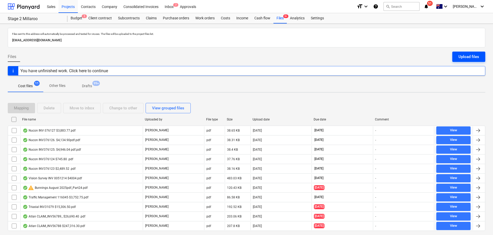
click at [467, 57] on div "Upload files" at bounding box center [468, 56] width 21 height 7
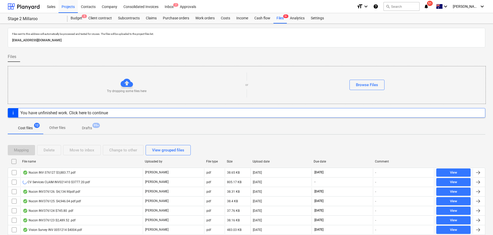
click at [278, 19] on div "Files 9+" at bounding box center [279, 18] width 13 height 10
click at [184, 6] on div "Approvals" at bounding box center [188, 6] width 22 height 13
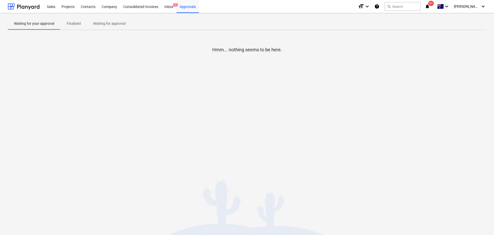
click at [105, 24] on p "Waiting for approval" at bounding box center [109, 23] width 32 height 5
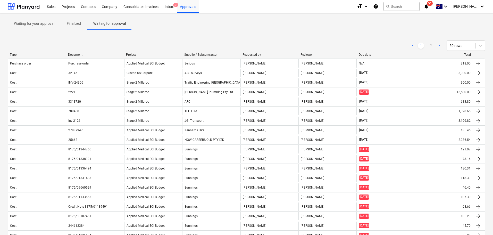
click at [170, 6] on div "Inbox 7" at bounding box center [168, 6] width 15 height 13
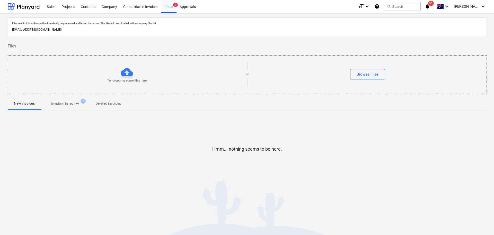
click at [102, 106] on span "Deleted invoices" at bounding box center [108, 103] width 38 height 8
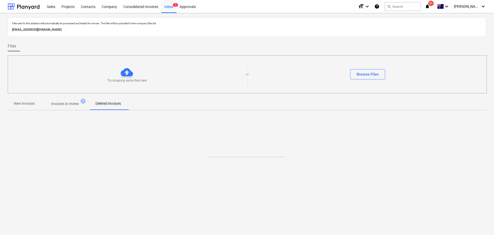
click at [65, 99] on span "Invoices in review 7" at bounding box center [65, 103] width 48 height 9
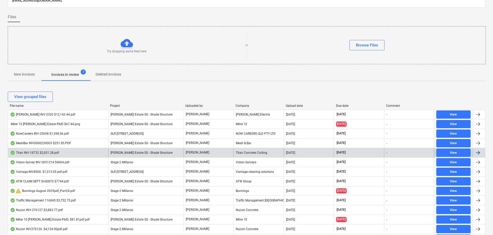
scroll to position [103, 0]
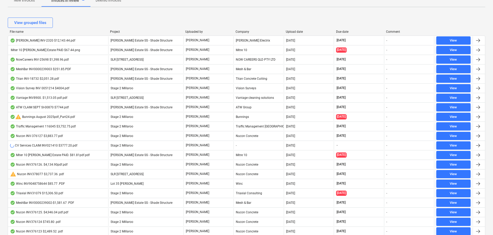
click at [349, 29] on div "View grouped files" at bounding box center [246, 22] width 477 height 14
click at [346, 32] on div "Due date" at bounding box center [359, 32] width 46 height 4
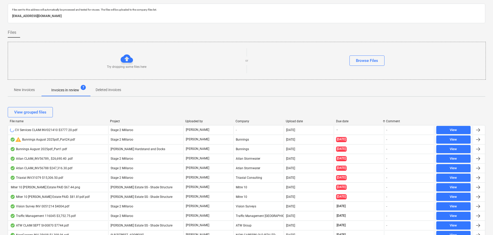
scroll to position [77, 0]
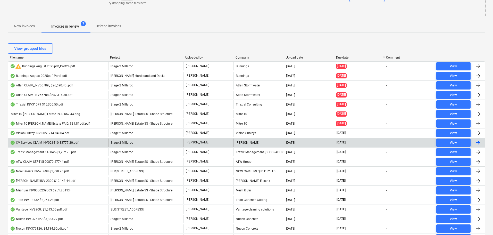
click at [64, 144] on div "CV Services CLAIM INV021410 $3777.20.pdf" at bounding box center [44, 142] width 68 height 4
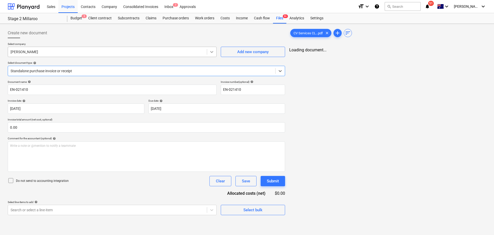
click at [210, 53] on icon at bounding box center [211, 51] width 5 height 5
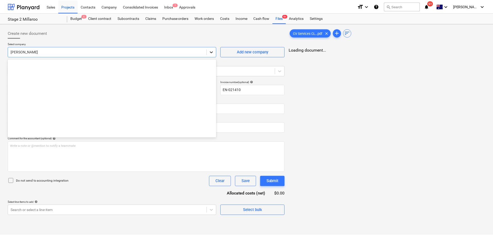
scroll to position [4200, 0]
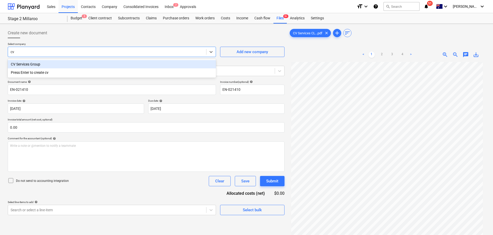
click at [58, 63] on div "CV Services Group" at bounding box center [112, 64] width 208 height 8
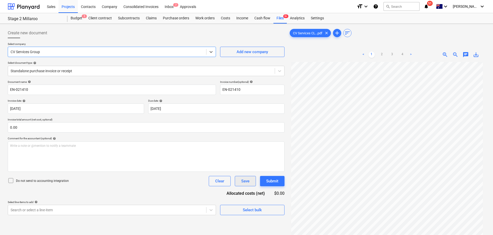
click at [241, 181] on div "Save" at bounding box center [245, 180] width 8 height 7
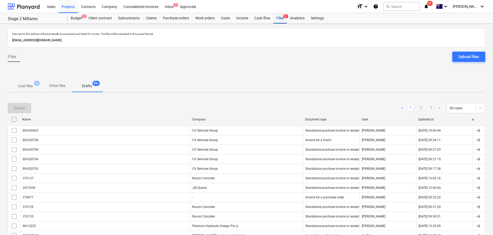
click at [276, 19] on div "Files 9+" at bounding box center [279, 18] width 13 height 10
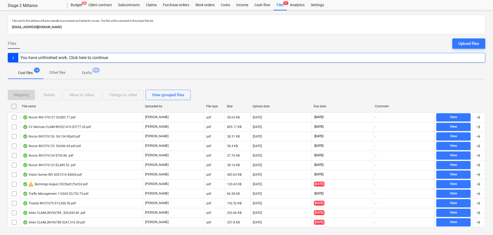
scroll to position [24, 0]
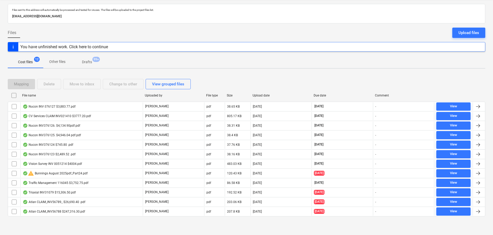
click at [26, 93] on div "File name" at bounding box center [81, 95] width 118 height 4
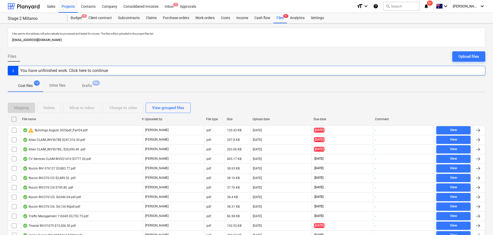
scroll to position [0, 0]
click at [189, 8] on div "Approvals" at bounding box center [188, 6] width 22 height 13
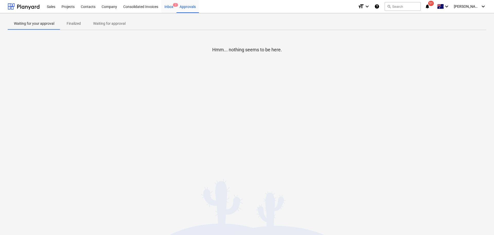
click at [168, 6] on div "Inbox 7" at bounding box center [168, 6] width 15 height 13
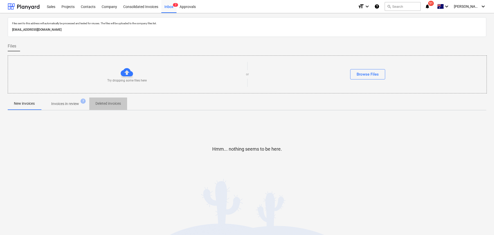
drag, startPoint x: 106, startPoint y: 107, endPoint x: 101, endPoint y: 108, distance: 5.5
click at [106, 107] on span "Deleted invoices" at bounding box center [108, 103] width 38 height 8
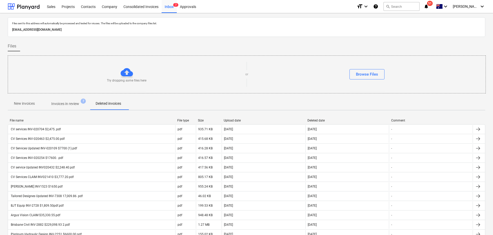
click at [68, 105] on p "Invoices in review" at bounding box center [65, 103] width 28 height 5
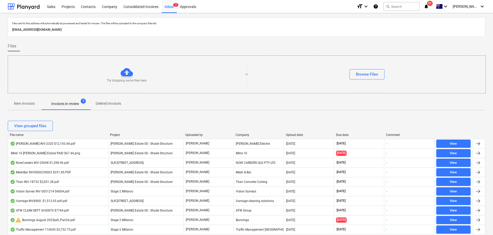
click at [345, 135] on div "Due date" at bounding box center [359, 135] width 46 height 4
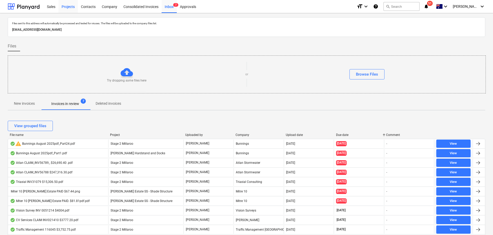
click at [70, 6] on div "Projects" at bounding box center [67, 6] width 19 height 13
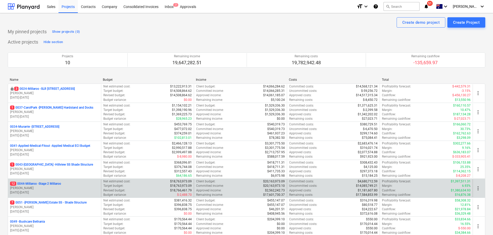
click at [55, 183] on p "12 0044-Millaroo - Stage 2 Millaroo" at bounding box center [35, 183] width 51 height 4
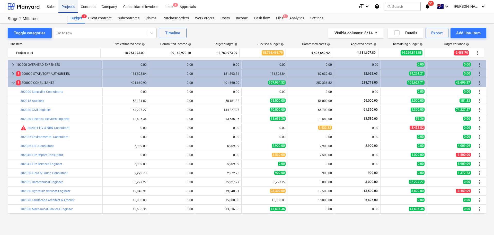
click at [67, 7] on div "Projects" at bounding box center [67, 6] width 19 height 13
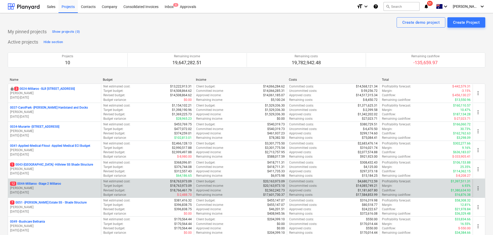
click at [49, 183] on p "12 0044-Millaroo - Stage 2 Millaroo" at bounding box center [35, 183] width 51 height 4
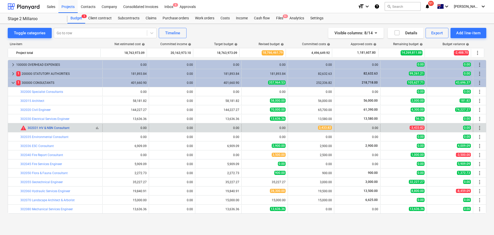
click at [40, 129] on link "302031 HV & NBN Consultant" at bounding box center [49, 128] width 42 height 4
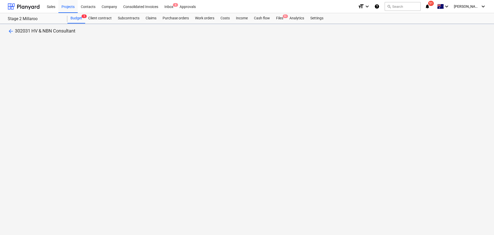
click at [44, 126] on div "arrow_back 302031 HV & NBN Consultant" at bounding box center [247, 129] width 494 height 211
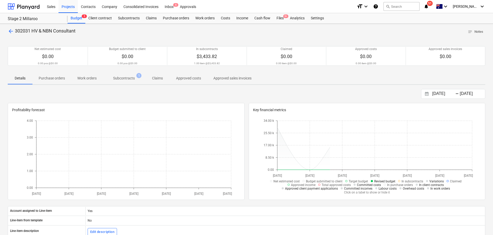
click at [125, 78] on p "Subcontracts" at bounding box center [124, 77] width 22 height 5
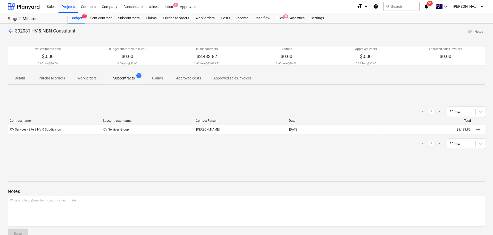
click at [11, 27] on div "arrow_back 302031 HV & NBN Consultant notes Notes Net estimated cost $0.00 0.00…" at bounding box center [246, 135] width 493 height 223
click at [12, 32] on span "arrow_back" at bounding box center [11, 31] width 6 height 6
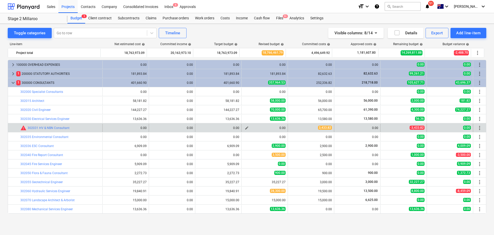
click at [246, 127] on span "edit" at bounding box center [247, 128] width 4 height 4
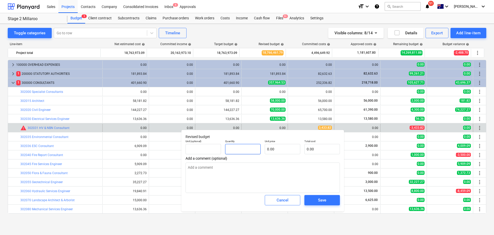
click at [241, 149] on input "text" at bounding box center [243, 149] width 36 height 10
click at [251, 191] on textarea at bounding box center [263, 177] width 155 height 30
click at [330, 195] on button "Save" at bounding box center [323, 200] width 36 height 10
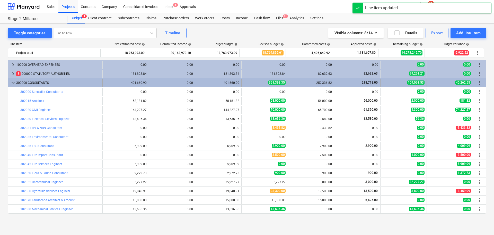
click at [14, 82] on span "keyboard_arrow_down" at bounding box center [13, 83] width 6 height 6
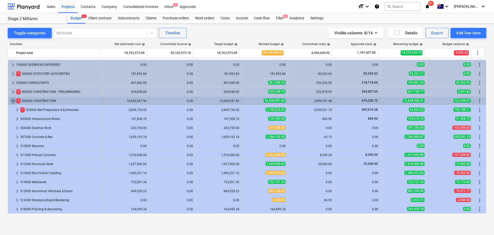
click at [10, 99] on span "keyboard_arrow_down" at bounding box center [13, 101] width 6 height 6
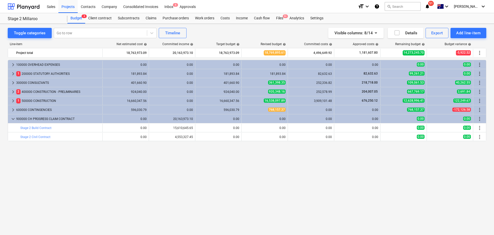
click at [13, 91] on span "keyboard_arrow_right" at bounding box center [13, 92] width 6 height 6
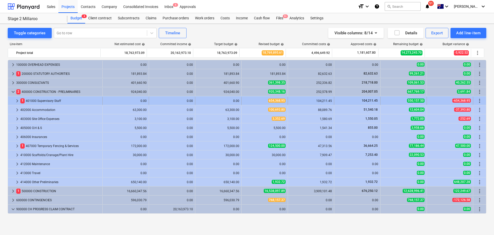
click at [17, 100] on span "keyboard_arrow_right" at bounding box center [17, 101] width 6 height 6
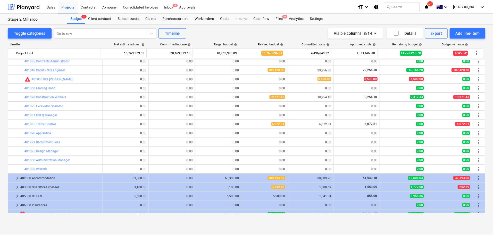
scroll to position [189, 0]
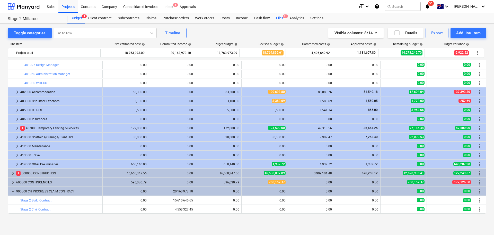
click at [285, 15] on span "9+" at bounding box center [285, 16] width 5 height 4
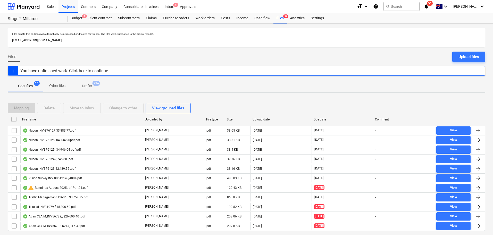
click at [328, 120] on div "Due date" at bounding box center [341, 119] width 57 height 4
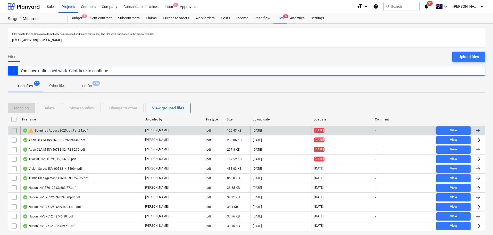
click at [65, 128] on div "warning Bunnings August 2025pdf_Part24.pdf" at bounding box center [55, 130] width 65 height 6
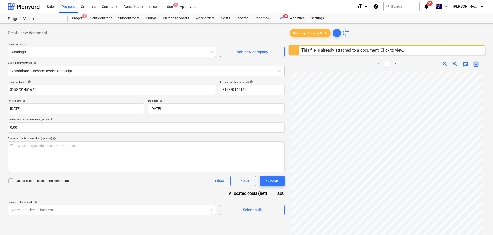
click at [476, 65] on span "save_alt" at bounding box center [476, 64] width 6 height 6
click at [138, 5] on div "Consolidated Invoices" at bounding box center [140, 6] width 41 height 13
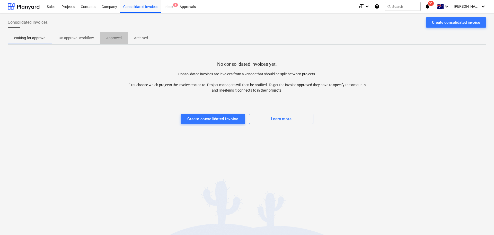
click at [115, 39] on p "Approved" at bounding box center [113, 37] width 15 height 5
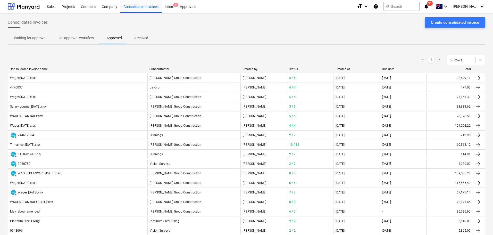
click at [162, 69] on div "Subcontractor" at bounding box center [193, 69] width 89 height 4
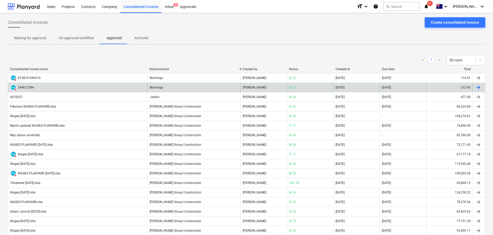
click at [76, 85] on div "DELETED 244612384" at bounding box center [77, 87] width 139 height 8
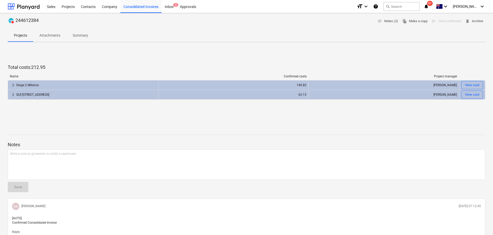
click at [75, 36] on p "Summary" at bounding box center [80, 35] width 15 height 5
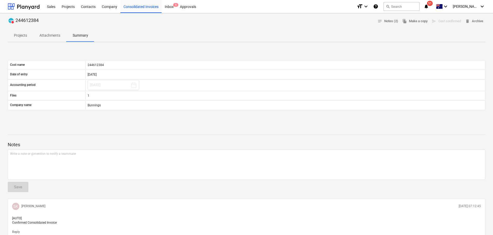
click at [53, 36] on p "Attachments" at bounding box center [49, 35] width 21 height 5
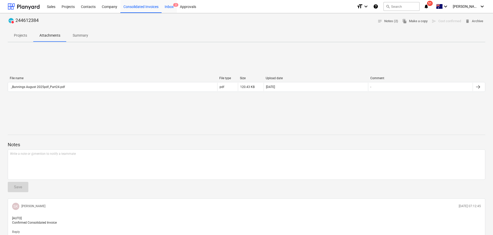
click at [170, 9] on div "Inbox 3" at bounding box center [168, 6] width 15 height 13
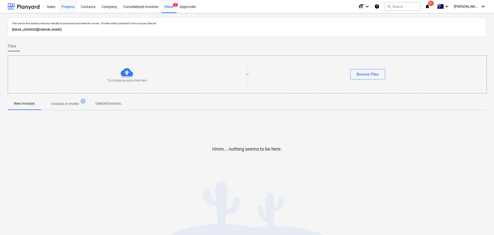
click at [65, 6] on div "Projects" at bounding box center [67, 6] width 19 height 13
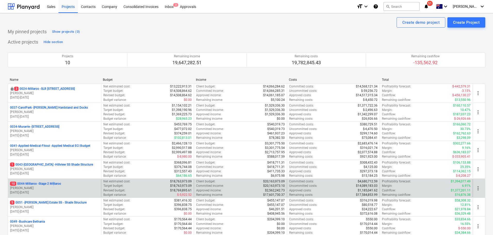
click at [55, 185] on p "10 0044-Millaroo - Stage 2 Millaroo" at bounding box center [35, 183] width 51 height 4
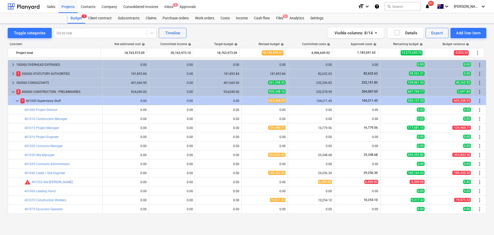
scroll to position [189, 0]
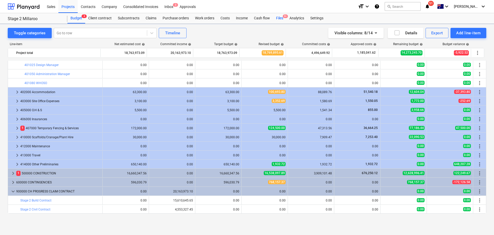
click at [284, 16] on span "9+" at bounding box center [285, 16] width 5 height 4
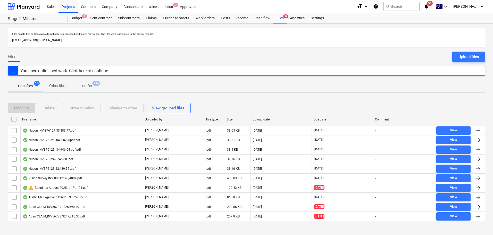
click at [319, 119] on div "Due date" at bounding box center [341, 119] width 57 height 4
click at [74, 23] on div "Budget 4" at bounding box center [76, 18] width 18 height 10
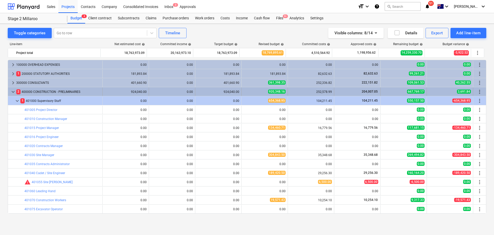
click at [12, 91] on span "keyboard_arrow_down" at bounding box center [13, 92] width 6 height 6
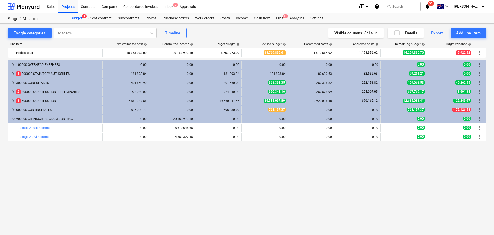
click at [228, 187] on div "keyboard_arrow_right 100000 OVERHEAD EXPENSES 0.00 0.00 0.00 0.00 0.00 0.00 0.0…" at bounding box center [247, 136] width 479 height 153
click at [279, 17] on div "Files 9+" at bounding box center [279, 18] width 13 height 10
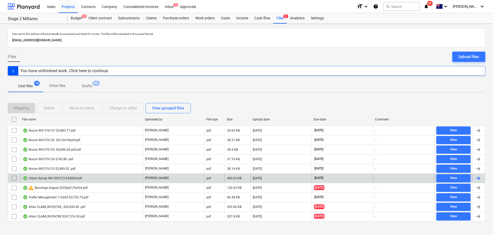
click at [59, 181] on div "Vision Survey INV 0051214 $4004.pdf" at bounding box center [81, 178] width 122 height 8
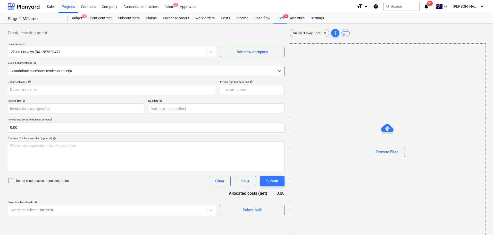
type input "0051214"
type input "[DATE]"
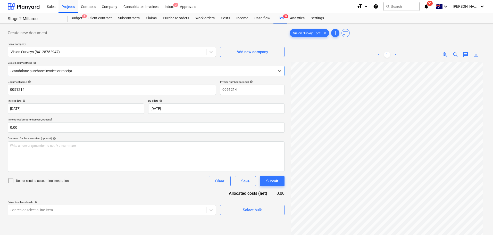
click at [477, 56] on span "save_alt" at bounding box center [476, 55] width 6 height 6
